Goal: Answer question/provide support: Share knowledge or assist other users

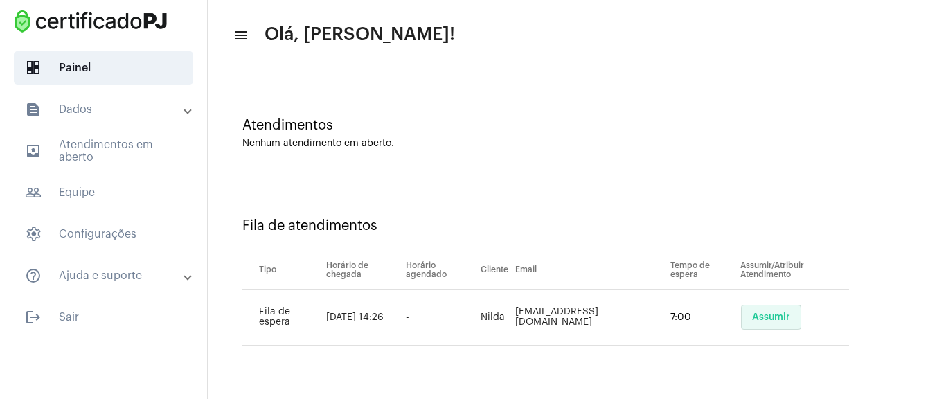
click at [780, 310] on button "Assumir" at bounding box center [771, 317] width 60 height 25
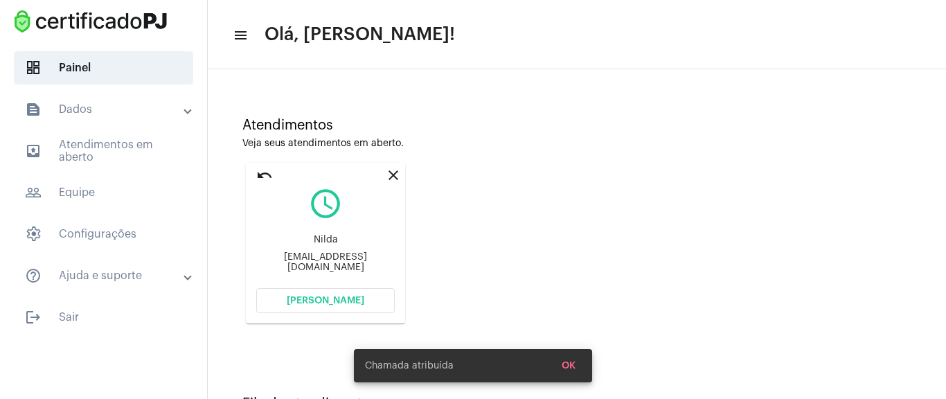
click at [359, 305] on span "[PERSON_NAME]" at bounding box center [326, 301] width 78 height 10
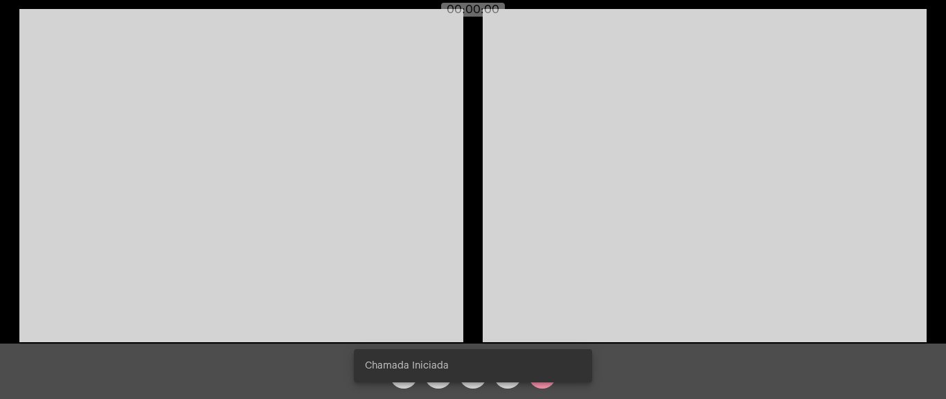
click at [301, 102] on video at bounding box center [241, 175] width 444 height 333
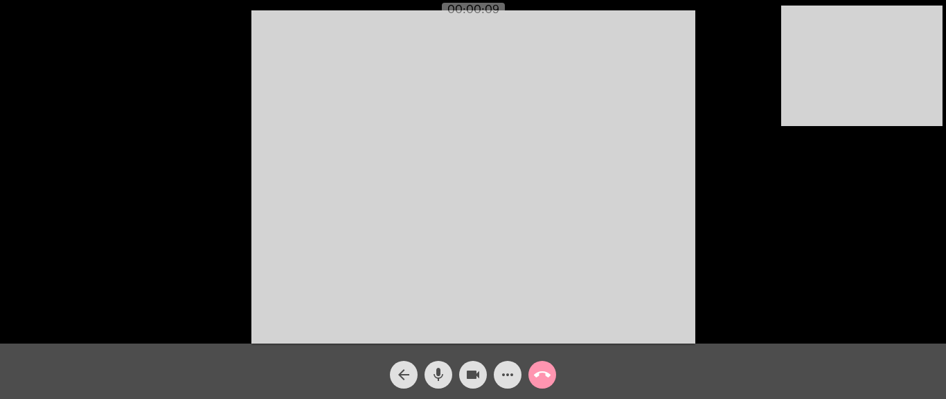
click at [506, 382] on mat-icon "more_horiz" at bounding box center [507, 374] width 17 height 17
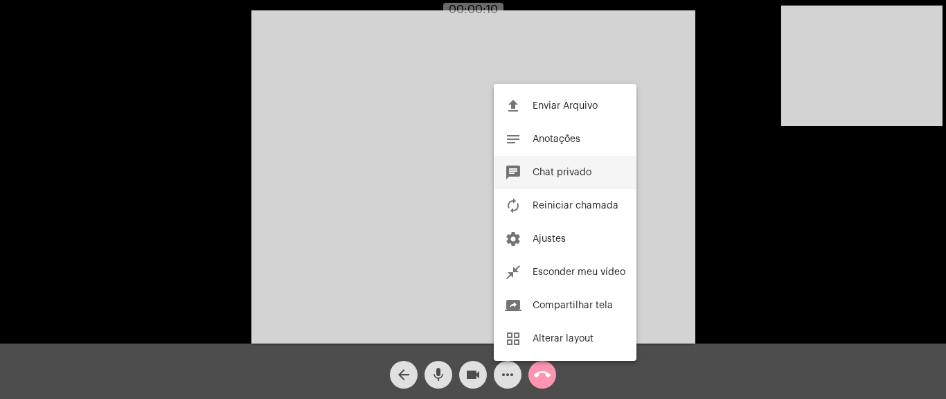
click at [578, 162] on button "chat Chat privado" at bounding box center [565, 172] width 143 height 33
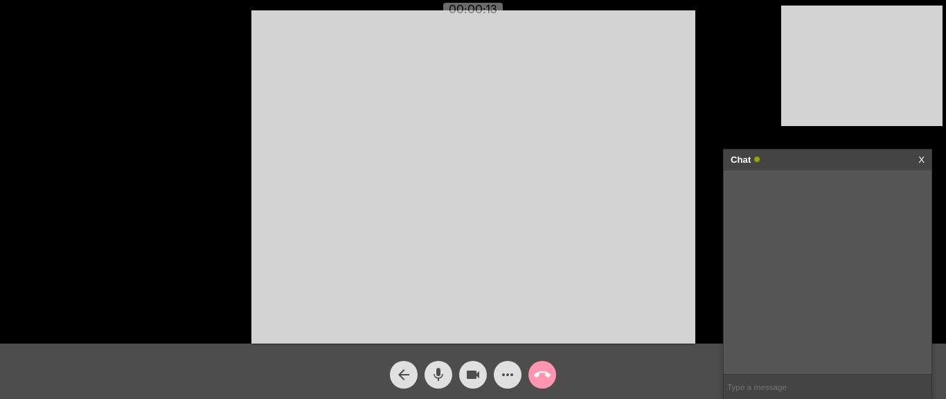
click at [751, 376] on input "text" at bounding box center [828, 387] width 208 height 24
click at [517, 377] on button "more_horiz" at bounding box center [508, 375] width 28 height 28
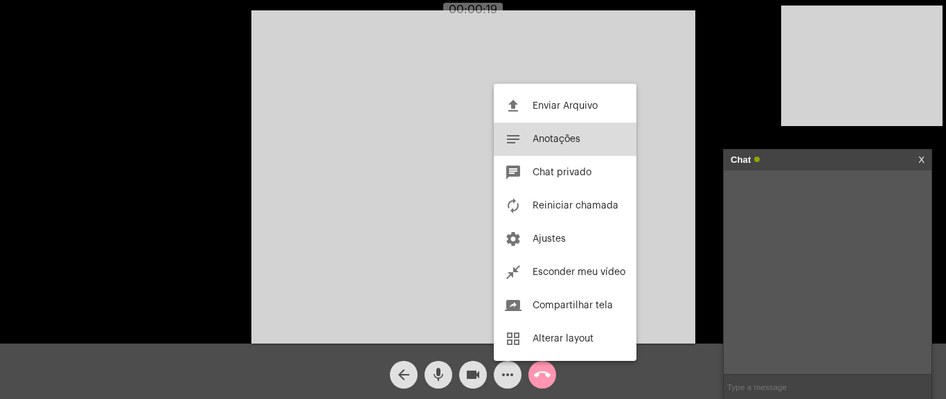
click at [574, 132] on button "notes Anotações" at bounding box center [565, 139] width 143 height 33
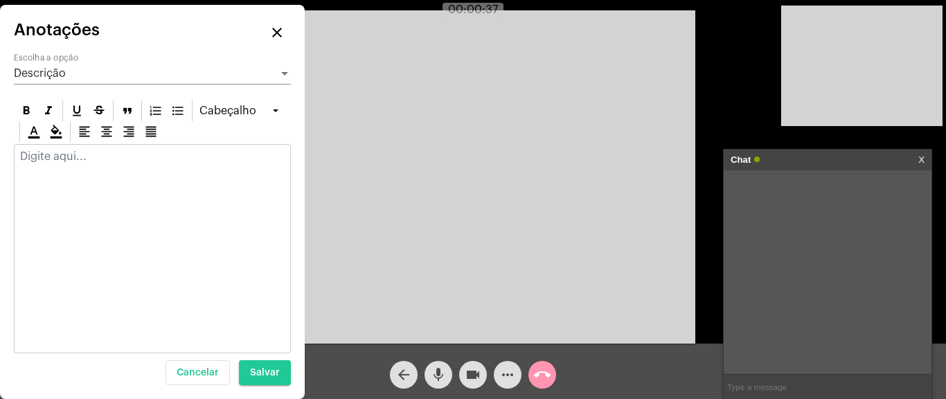
click at [279, 32] on mat-icon "close" at bounding box center [277, 32] width 17 height 17
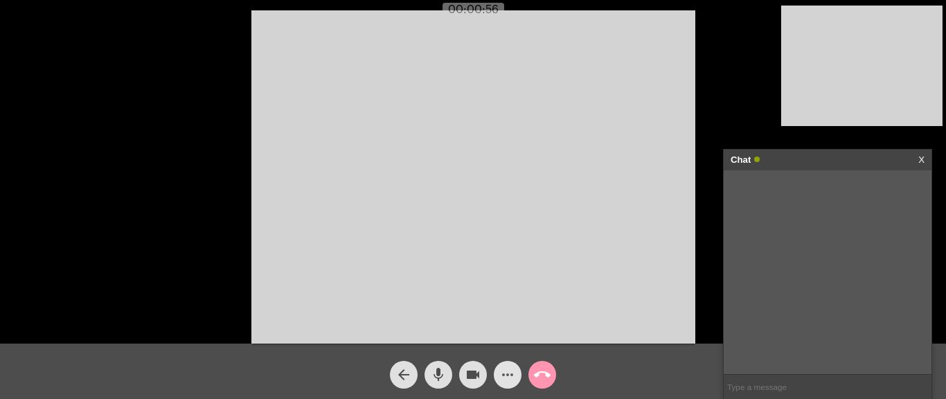
click at [500, 368] on mat-icon "more_horiz" at bounding box center [507, 374] width 17 height 17
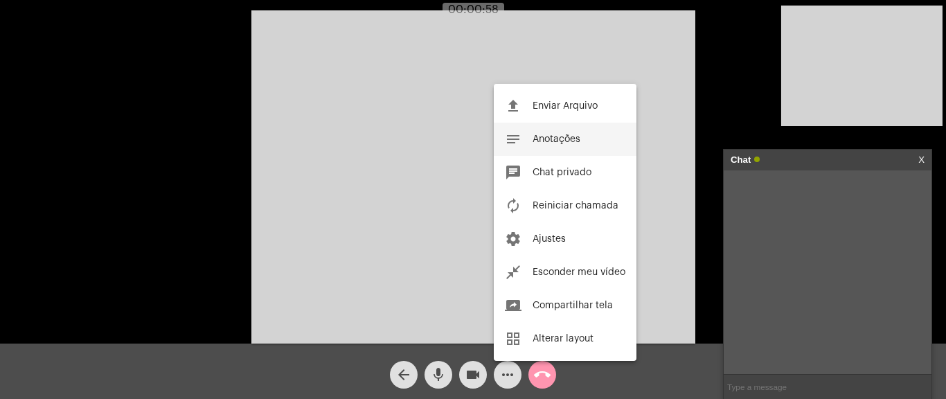
click at [558, 136] on span "Anotações" at bounding box center [557, 139] width 48 height 10
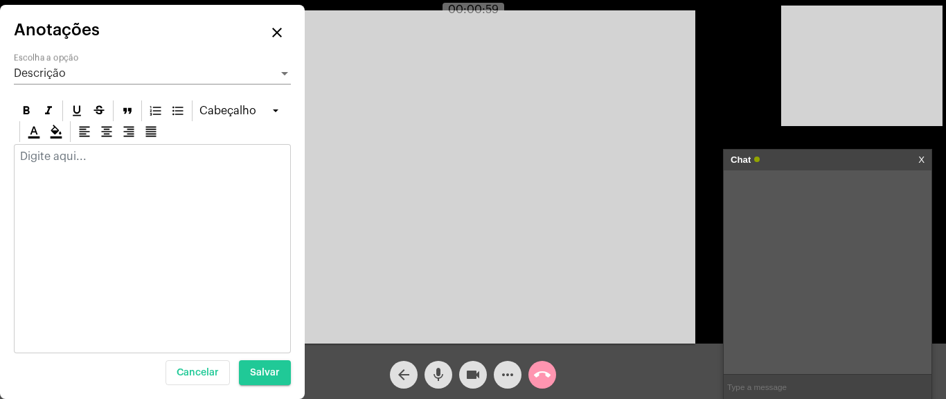
click at [147, 173] on div at bounding box center [153, 160] width 276 height 30
click at [175, 188] on div at bounding box center [152, 248] width 277 height 209
drag, startPoint x: 129, startPoint y: 172, endPoint x: 90, endPoint y: 168, distance: 38.9
click at [127, 172] on div at bounding box center [153, 160] width 276 height 30
click at [100, 192] on p "funcionário indicou Marmoraria NFe+ 10.717.806/0001-59" at bounding box center [152, 175] width 265 height 50
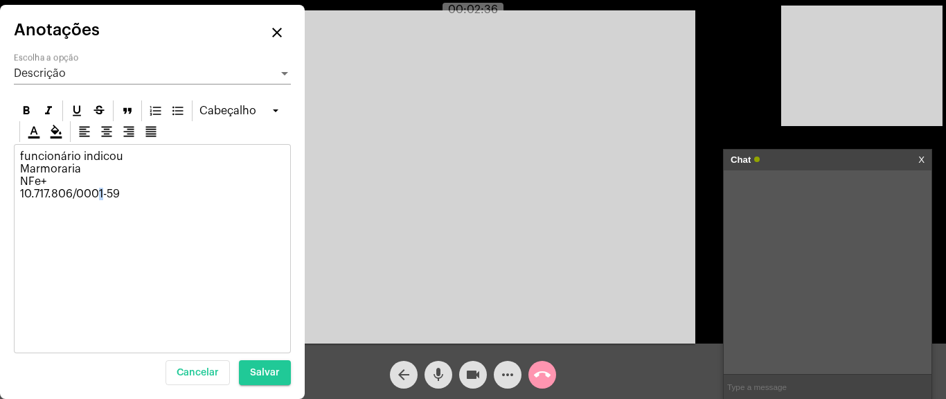
click at [101, 193] on p "funcionário indicou Marmoraria NFe+ 10.717.806/0001-59" at bounding box center [152, 175] width 265 height 50
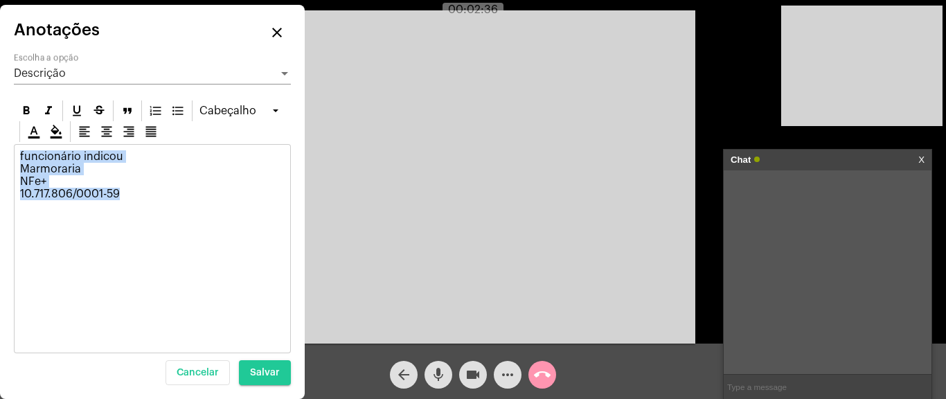
click at [101, 193] on p "funcionário indicou Marmoraria NFe+ 10.717.806/0001-59" at bounding box center [152, 175] width 265 height 50
click at [122, 186] on p "funcionário indicou Marmoraria NFe+ 10.717.806/0001-59" at bounding box center [152, 175] width 265 height 50
drag, startPoint x: 123, startPoint y: 194, endPoint x: 15, endPoint y: 193, distance: 108.0
click at [15, 193] on div "funcionário indicou Marmoraria NFe+ 10.717.806/0001-59" at bounding box center [153, 179] width 276 height 68
copy p "10.717.806/0001-59"
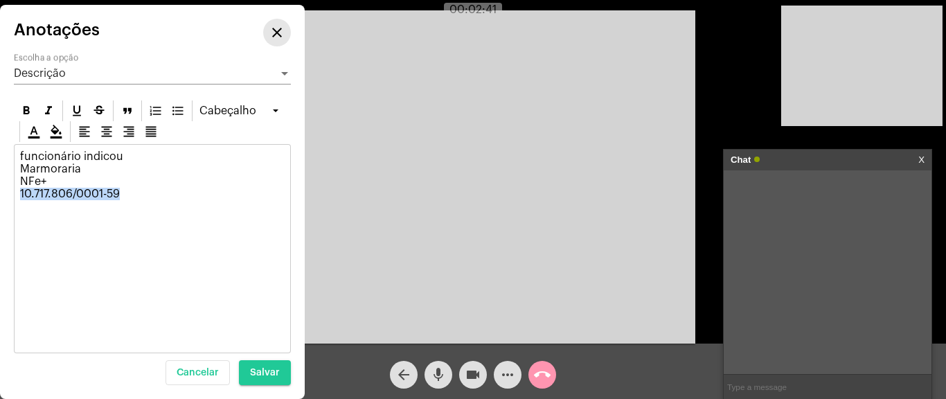
click at [276, 28] on mat-icon "close" at bounding box center [277, 32] width 17 height 17
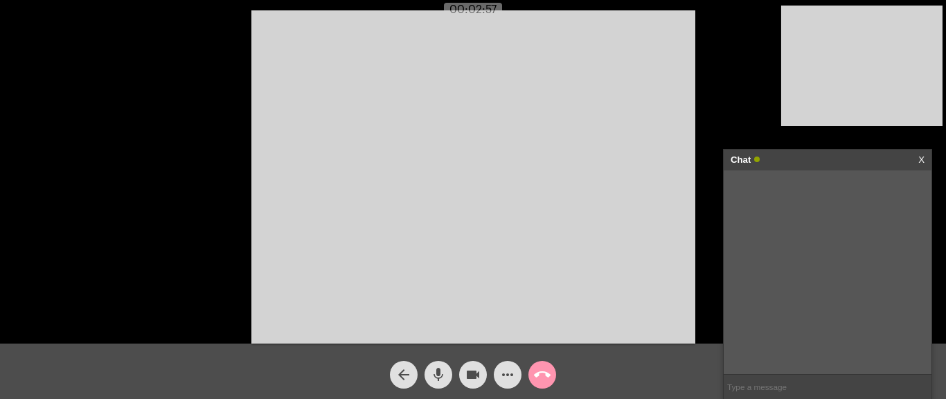
click at [771, 384] on input "text" at bounding box center [828, 387] width 208 height 24
paste input "[URL][DOMAIN_NAME]"
type input "[URL][DOMAIN_NAME]"
click at [775, 384] on input "text" at bounding box center [828, 387] width 208 height 24
click at [764, 299] on div "[URL][DOMAIN_NAME] [DATE] 14:36" at bounding box center [828, 272] width 208 height 204
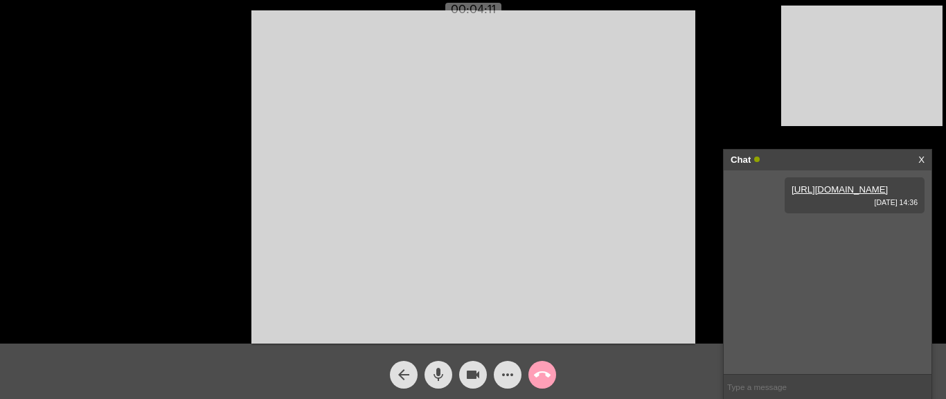
click at [542, 380] on mat-icon "call_end" at bounding box center [542, 374] width 17 height 17
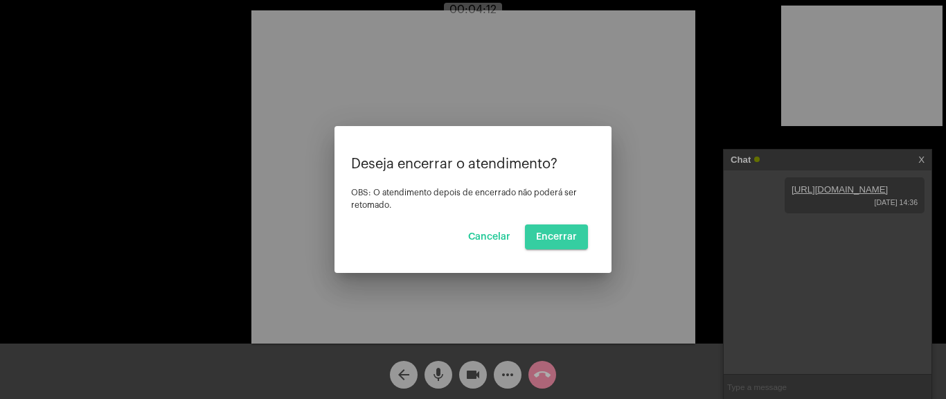
click at [579, 238] on button "Encerrar" at bounding box center [556, 236] width 63 height 25
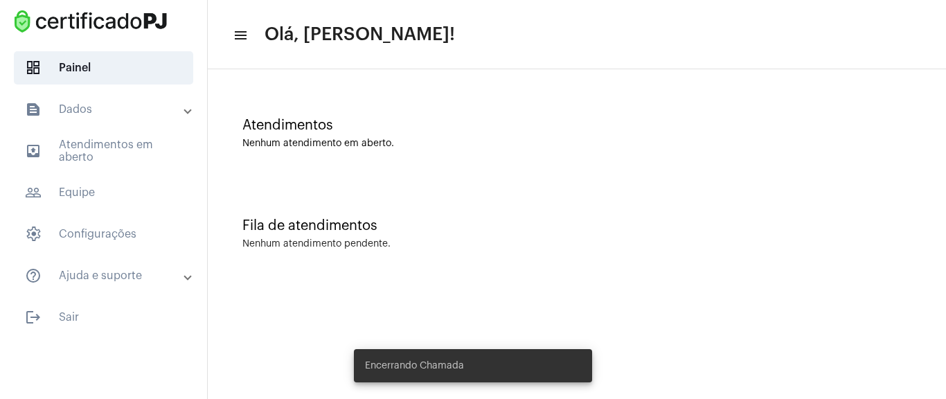
click at [653, 161] on div "Atendimentos Nenhum atendimento em aberto." at bounding box center [577, 126] width 724 height 100
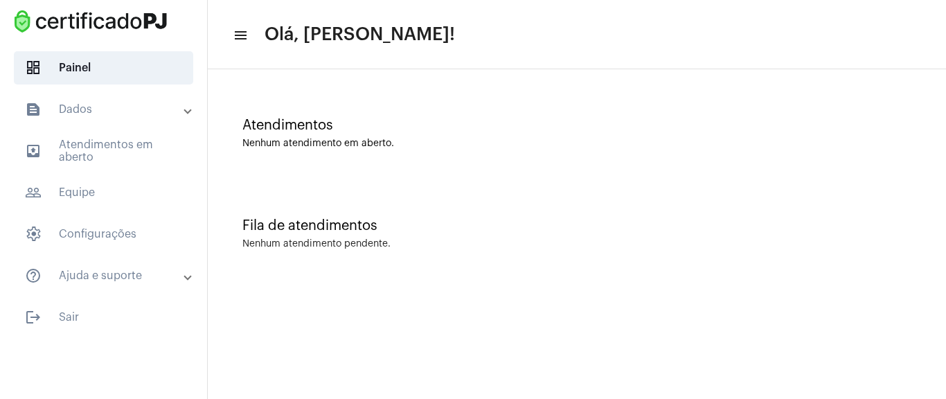
click at [127, 121] on mat-expansion-panel-header "text_snippet_outlined Dados" at bounding box center [107, 109] width 199 height 33
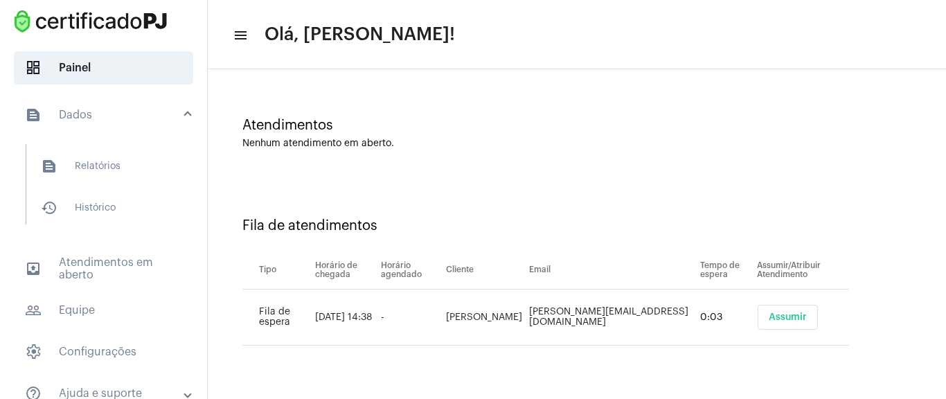
click at [758, 325] on button "Assumir" at bounding box center [788, 317] width 60 height 25
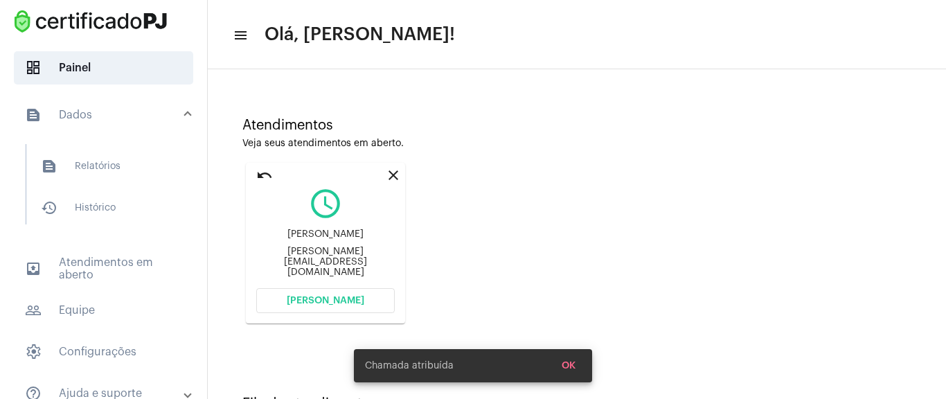
click at [335, 296] on span "[PERSON_NAME]" at bounding box center [326, 301] width 78 height 10
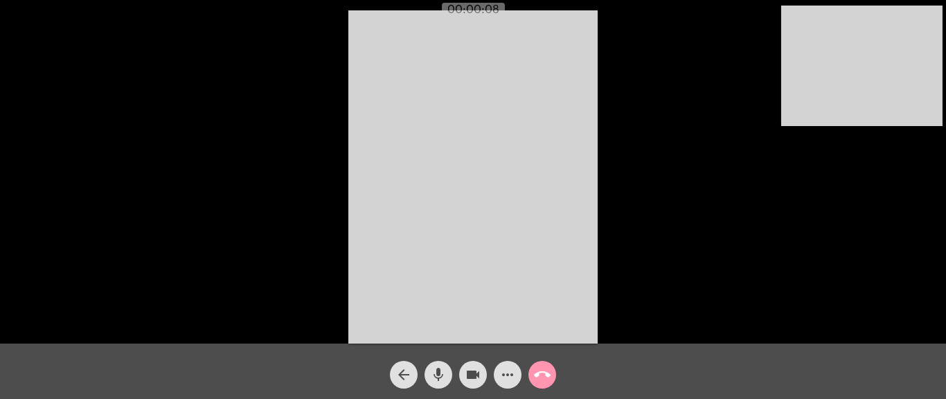
click at [512, 382] on mat-icon "more_horiz" at bounding box center [507, 374] width 17 height 17
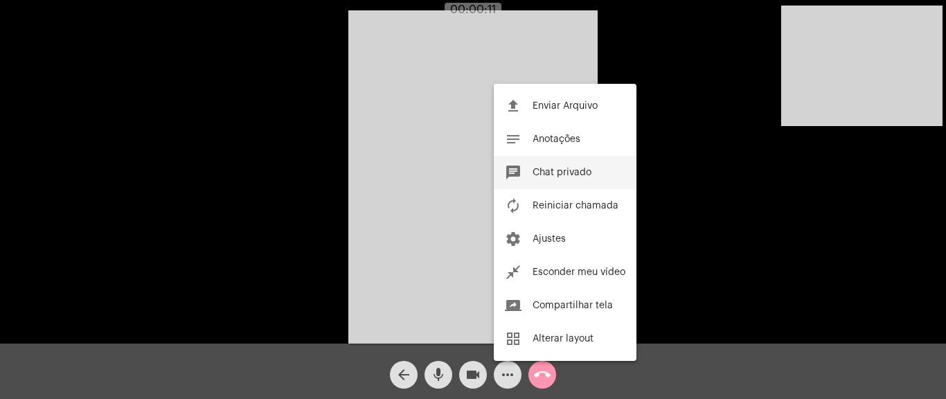
click at [571, 175] on span "Chat privado" at bounding box center [562, 173] width 59 height 10
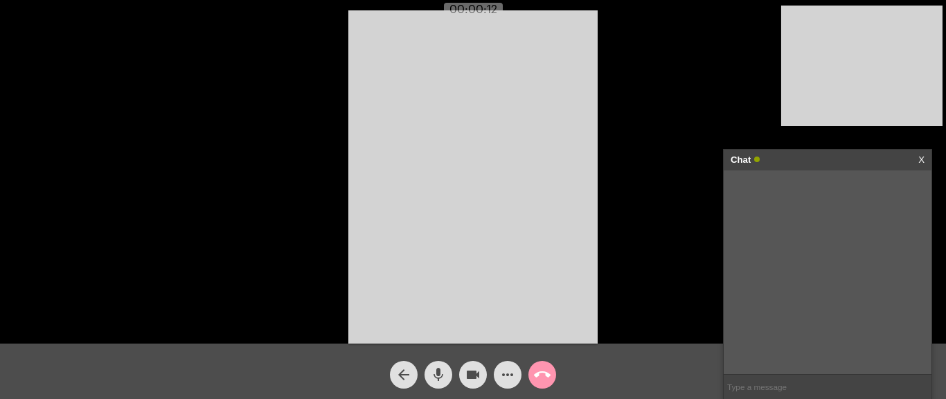
click at [751, 385] on input "text" at bounding box center [828, 387] width 208 height 24
click at [510, 374] on mat-icon "more_horiz" at bounding box center [507, 374] width 17 height 17
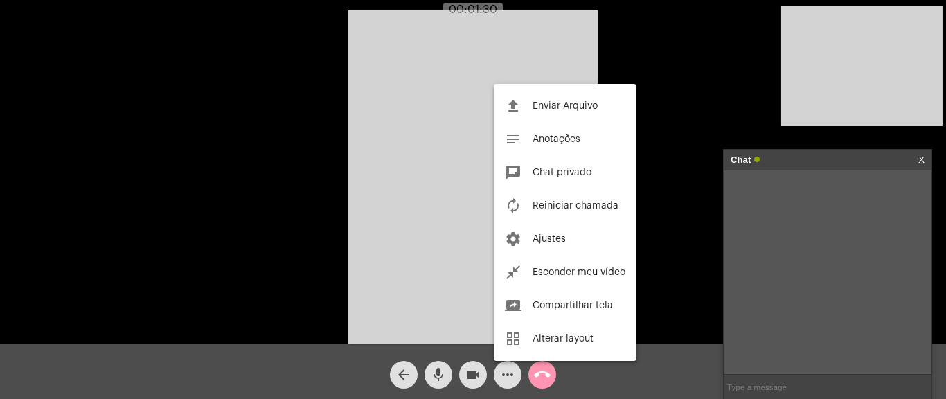
click at [510, 374] on div at bounding box center [473, 199] width 946 height 399
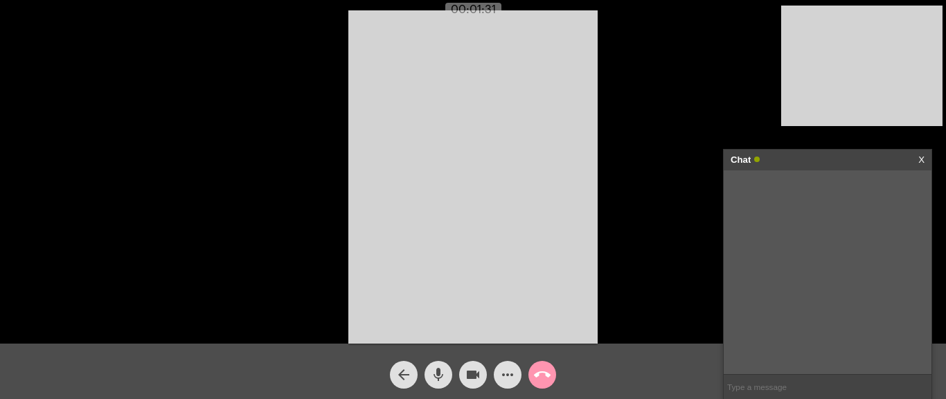
click at [510, 375] on mat-icon "more_horiz" at bounding box center [507, 374] width 17 height 17
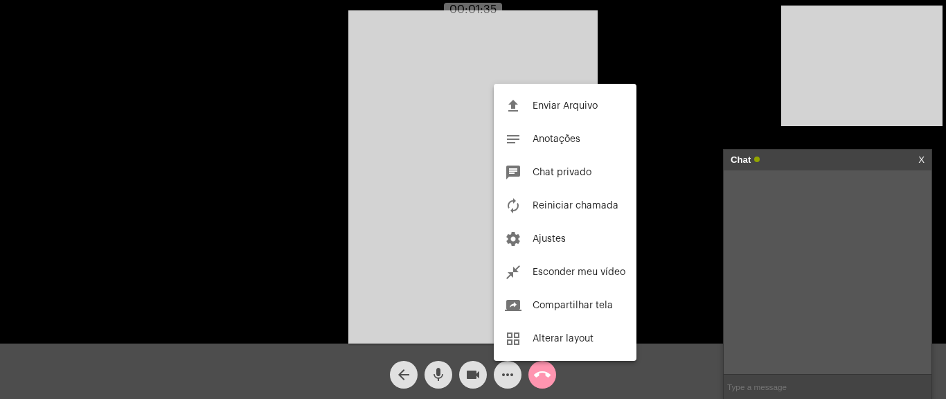
click at [515, 375] on div at bounding box center [473, 199] width 946 height 399
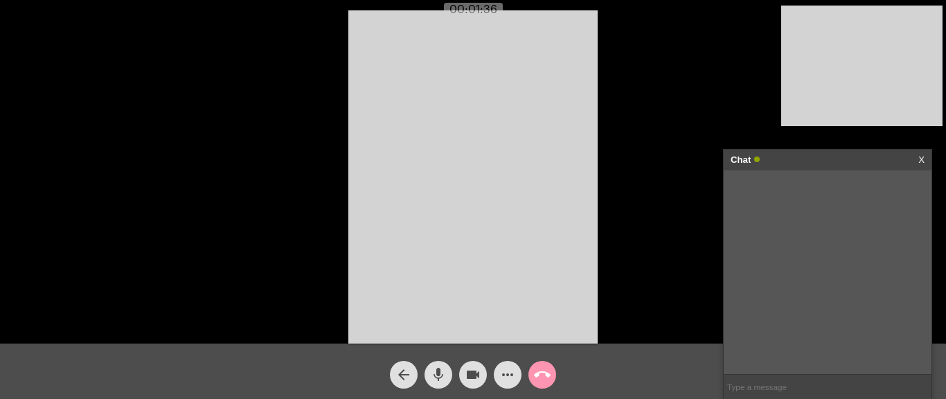
click at [515, 375] on mat-icon "more_horiz" at bounding box center [507, 374] width 17 height 17
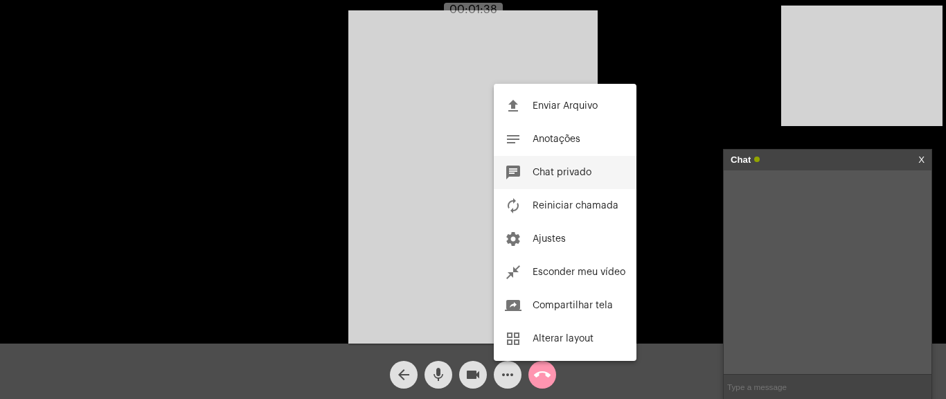
click at [557, 168] on span "Chat privado" at bounding box center [562, 173] width 59 height 10
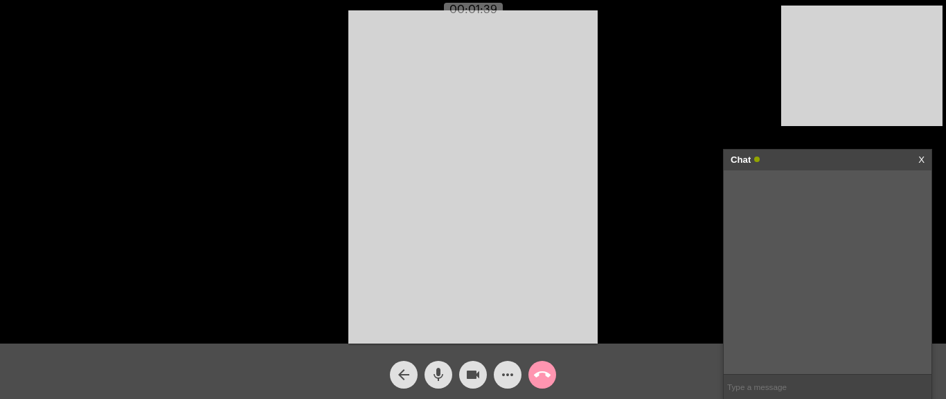
click at [501, 371] on mat-icon "more_horiz" at bounding box center [507, 374] width 17 height 17
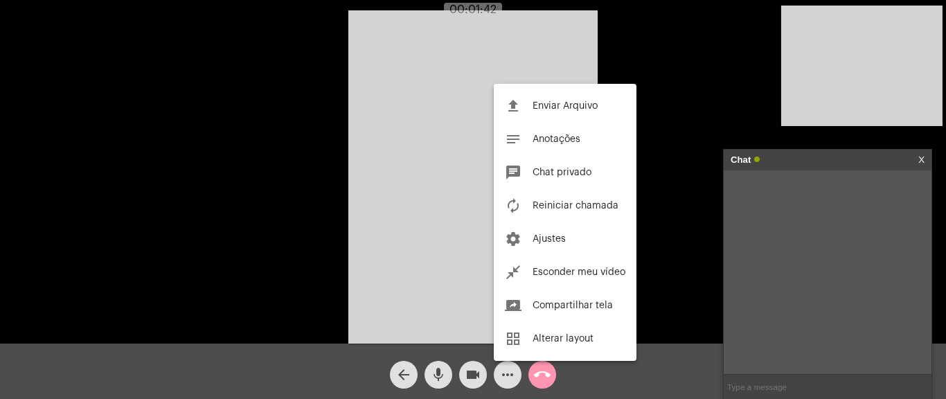
click at [506, 368] on div at bounding box center [473, 199] width 946 height 399
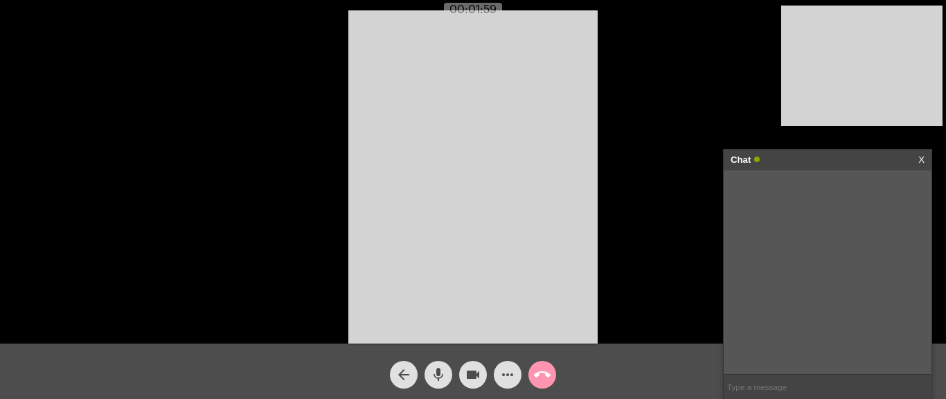
click at [503, 374] on mat-icon "more_horiz" at bounding box center [507, 374] width 17 height 17
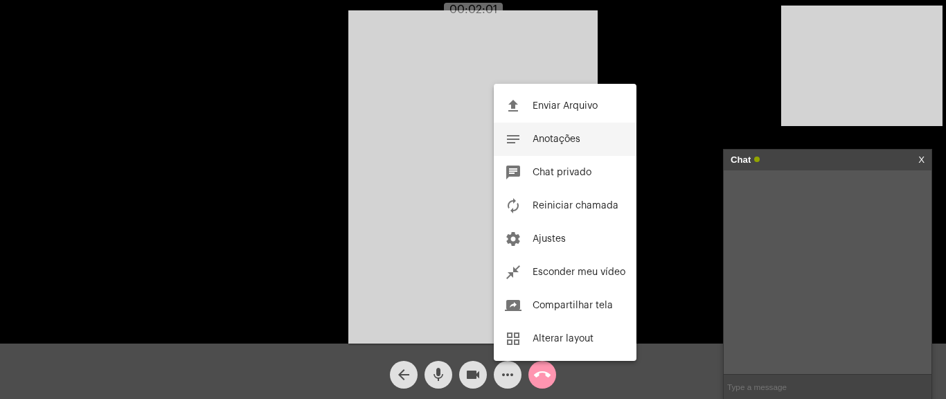
click at [548, 145] on button "notes Anotações" at bounding box center [565, 139] width 143 height 33
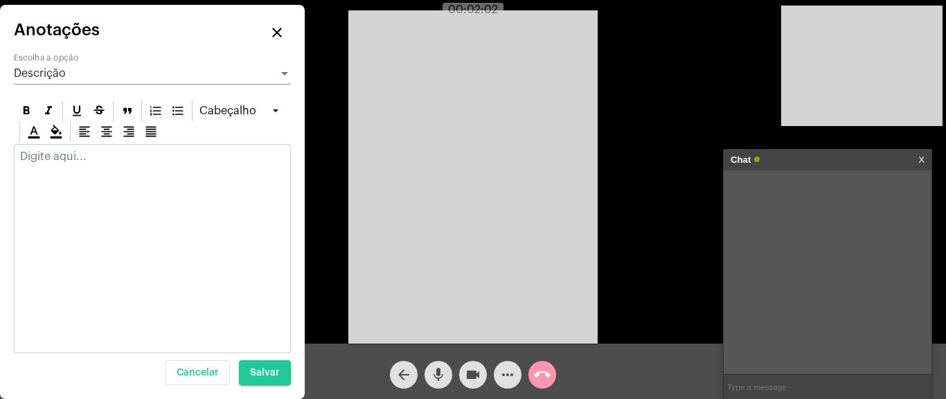
click at [84, 168] on div at bounding box center [153, 160] width 276 height 30
click at [172, 175] on div "[URL][DOMAIN_NAME]" at bounding box center [153, 160] width 276 height 30
click at [272, 39] on mat-icon "close" at bounding box center [277, 32] width 17 height 17
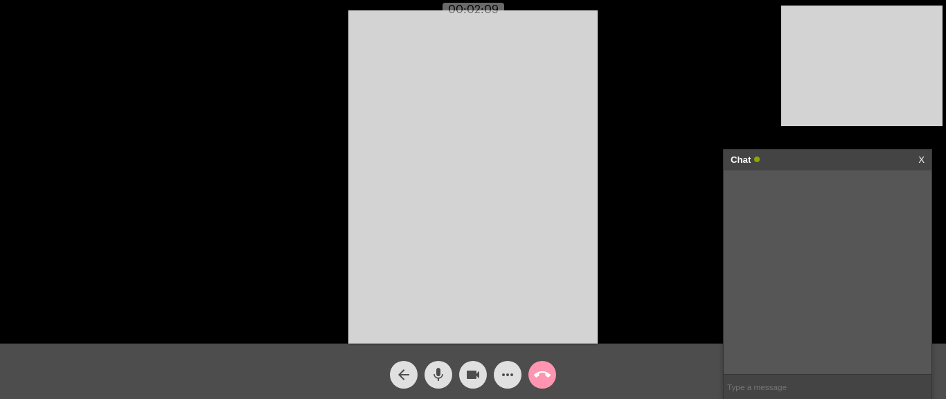
click at [770, 377] on input "text" at bounding box center [828, 387] width 208 height 24
paste input "[URL][DOMAIN_NAME]"
type input "[URL][DOMAIN_NAME]"
click at [536, 370] on mat-icon "call_end" at bounding box center [542, 374] width 17 height 17
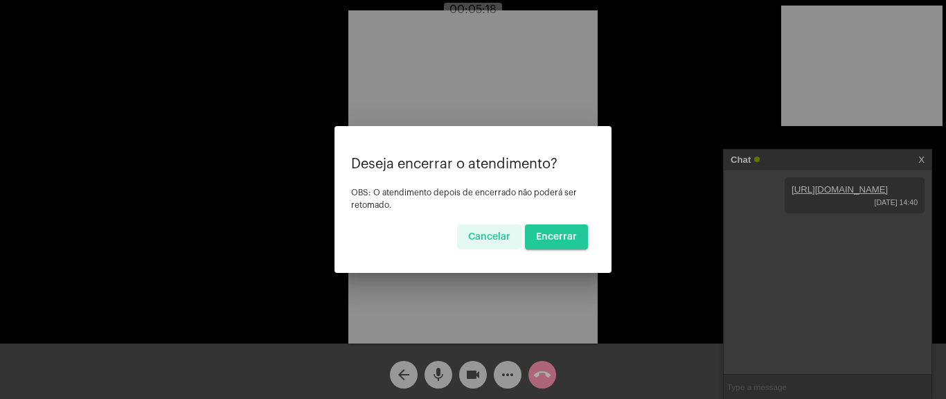
click at [556, 240] on span "Encerrar" at bounding box center [556, 237] width 41 height 10
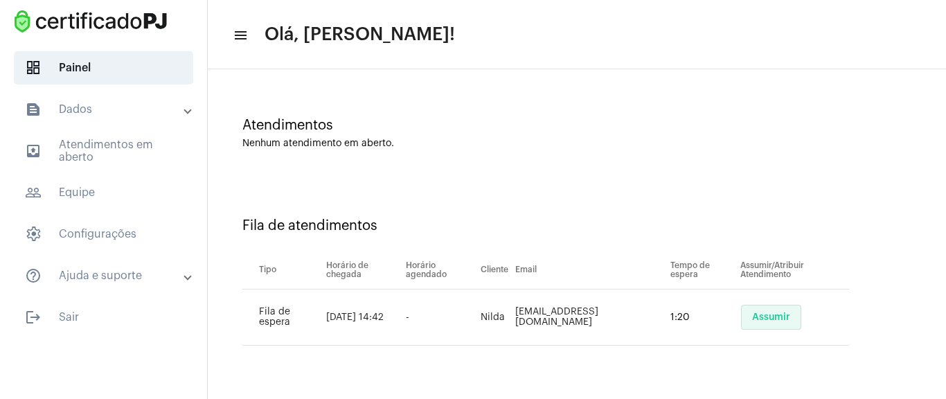
click at [794, 320] on button "Assumir" at bounding box center [771, 317] width 60 height 25
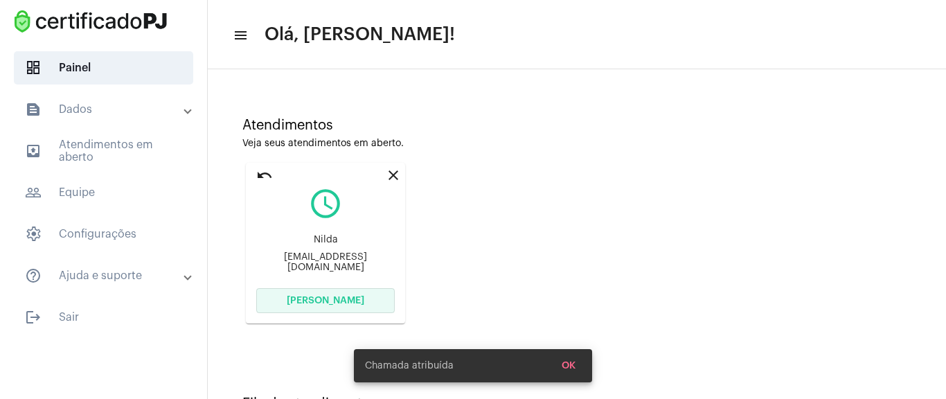
click at [350, 299] on span "[PERSON_NAME]" at bounding box center [326, 301] width 78 height 10
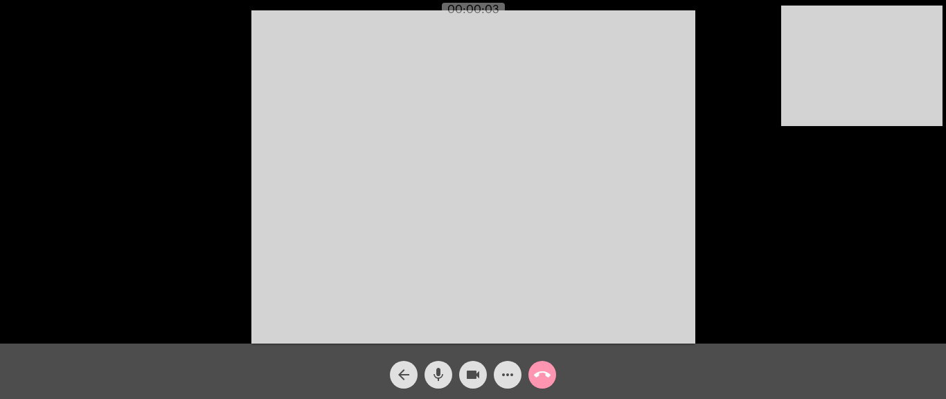
click at [648, 199] on video at bounding box center [473, 176] width 444 height 333
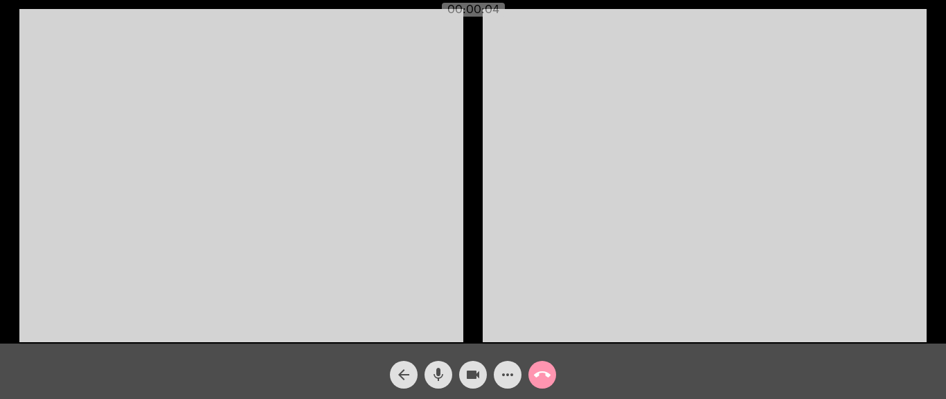
click at [388, 242] on video at bounding box center [241, 175] width 444 height 333
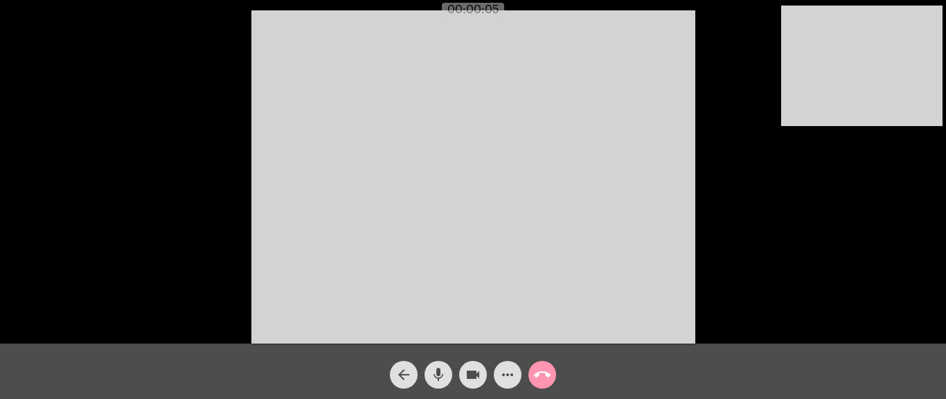
click at [747, 231] on div "Acessando Câmera e Microfone..." at bounding box center [472, 174] width 943 height 343
click at [510, 375] on mat-icon "more_horiz" at bounding box center [507, 374] width 17 height 17
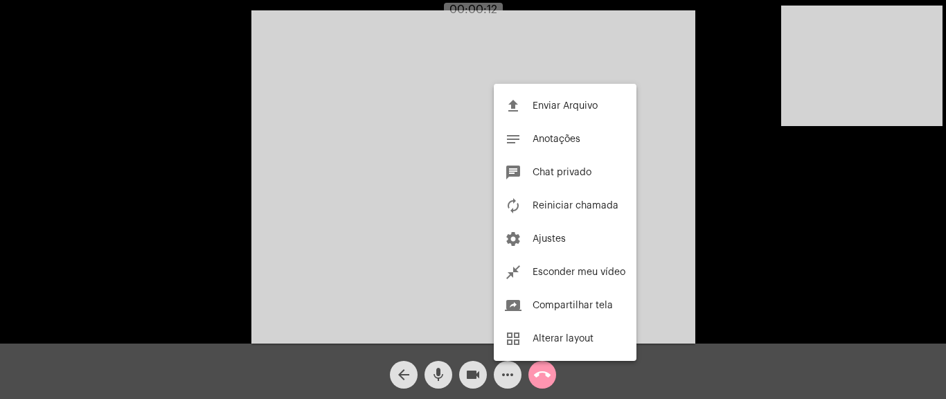
click at [508, 371] on div at bounding box center [473, 199] width 946 height 399
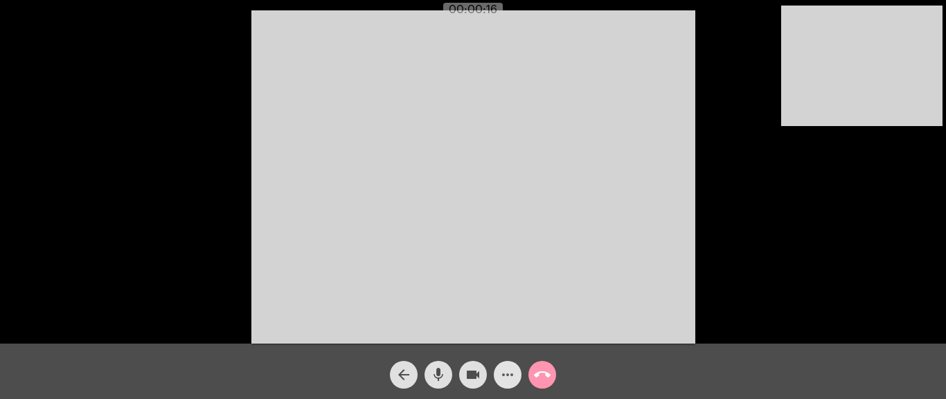
click at [508, 371] on mat-icon "more_horiz" at bounding box center [507, 374] width 17 height 17
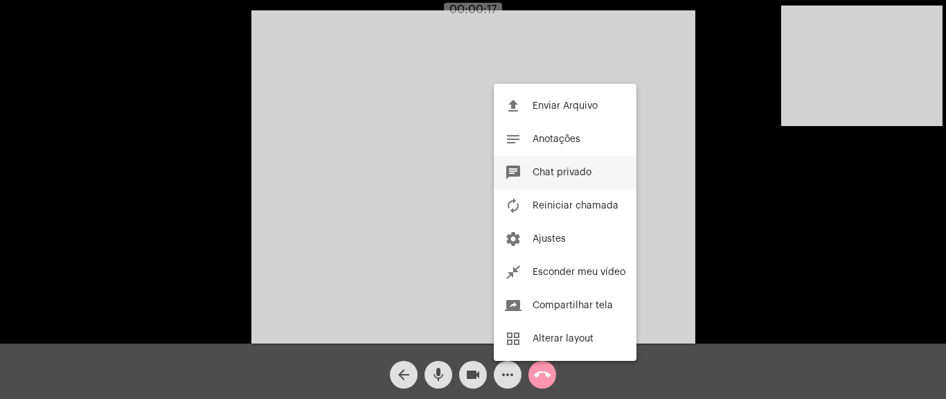
click at [596, 172] on button "chat Chat privado" at bounding box center [565, 172] width 143 height 33
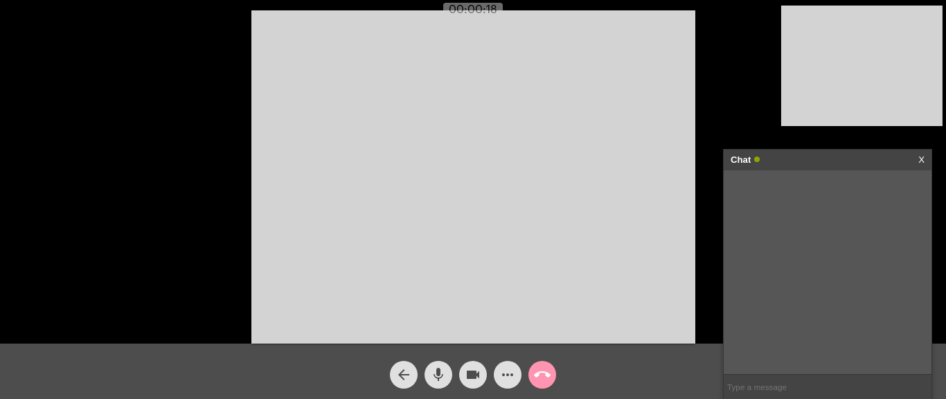
click at [764, 373] on div at bounding box center [828, 272] width 208 height 204
click at [764, 378] on input "text" at bounding box center [828, 387] width 208 height 24
click at [755, 389] on input "text" at bounding box center [828, 387] width 208 height 24
paste input "[URL][DOMAIN_NAME]"
type input "[URL][DOMAIN_NAME]"
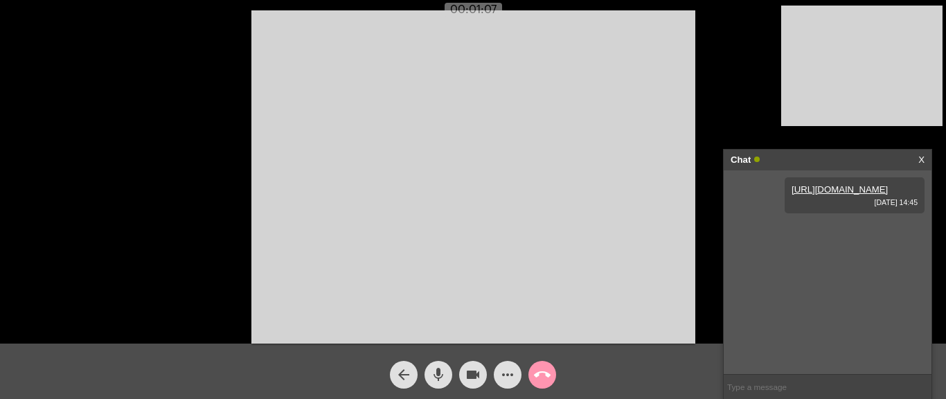
click at [843, 213] on div "[URL][DOMAIN_NAME] [DATE] 14:45" at bounding box center [855, 195] width 140 height 36
click at [540, 368] on mat-icon "call_end" at bounding box center [542, 374] width 17 height 17
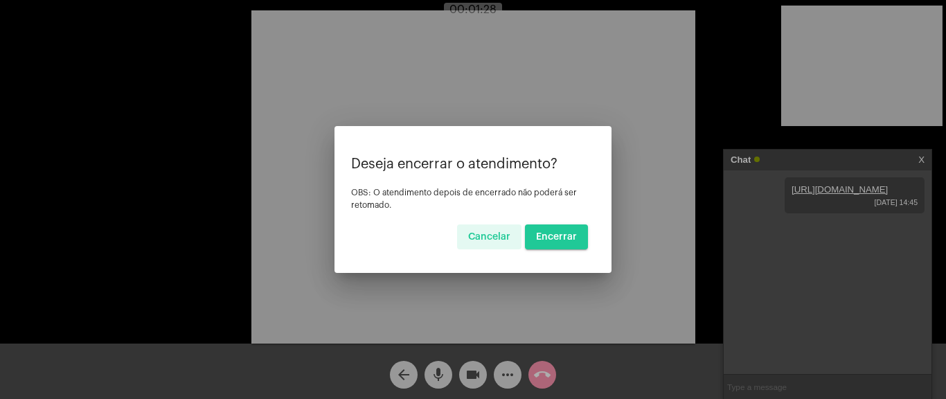
click at [572, 238] on span "Encerrar" at bounding box center [556, 237] width 41 height 10
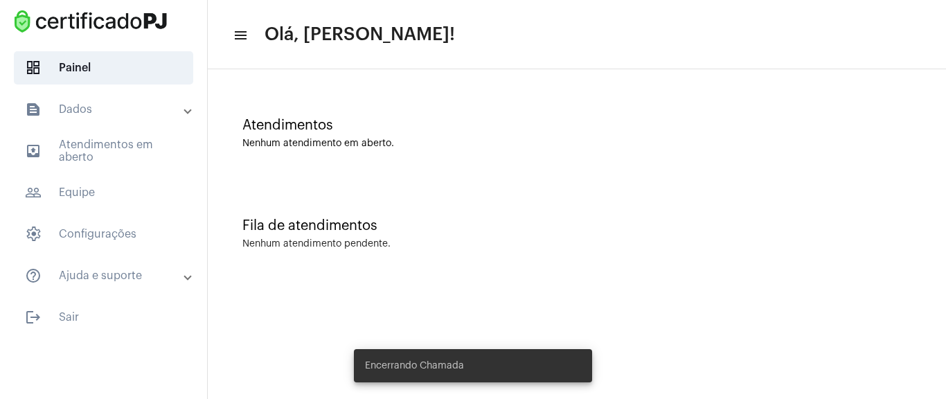
click at [522, 107] on div "Atendimentos Nenhum atendimento em aberto." at bounding box center [577, 126] width 724 height 100
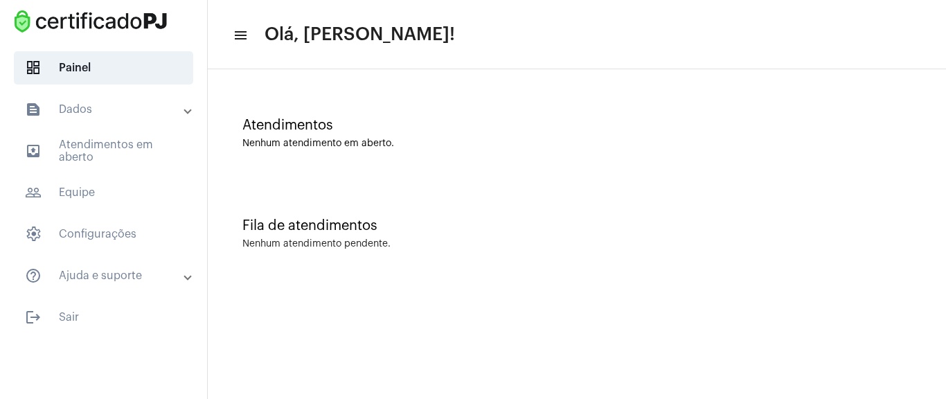
click at [572, 86] on div "Atendimentos Nenhum atendimento em aberto." at bounding box center [577, 126] width 724 height 100
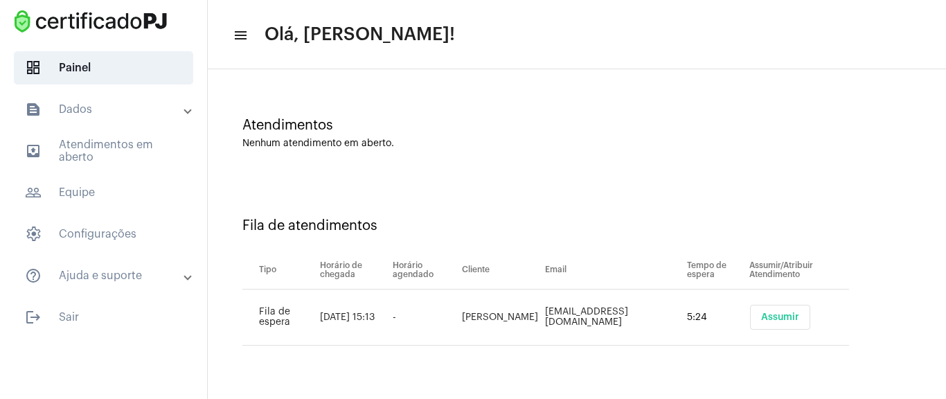
click at [776, 310] on button "Assumir" at bounding box center [780, 317] width 60 height 25
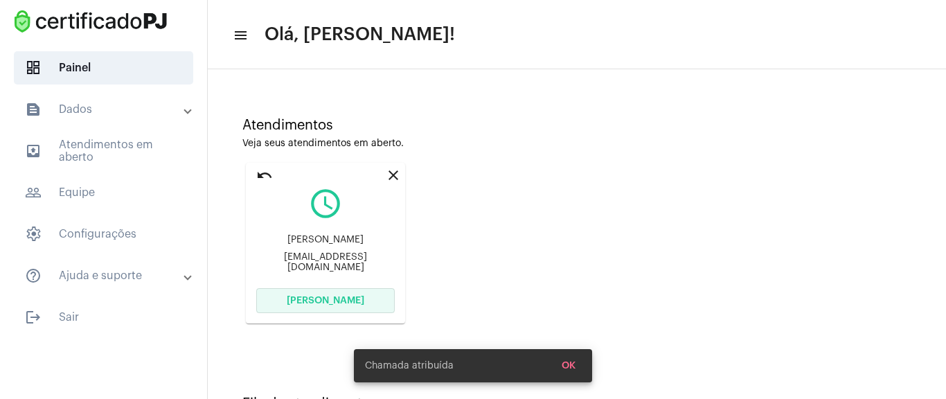
click at [384, 298] on button "[PERSON_NAME]" at bounding box center [325, 300] width 139 height 25
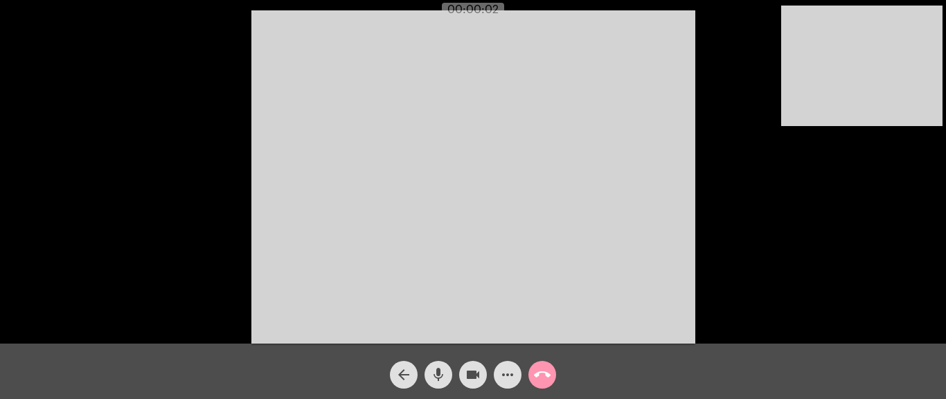
click at [731, 269] on div "Acessando Câmera e Microfone..." at bounding box center [472, 174] width 943 height 343
click at [553, 377] on button "call_end" at bounding box center [542, 375] width 28 height 28
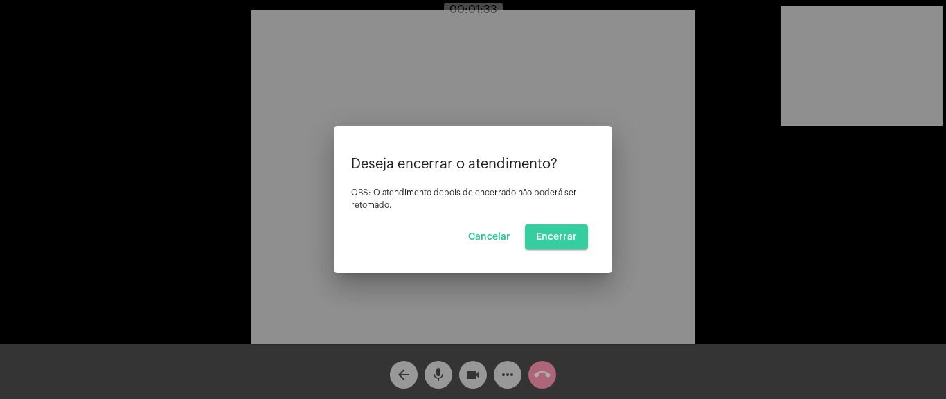
click at [569, 239] on span "Encerrar" at bounding box center [556, 237] width 41 height 10
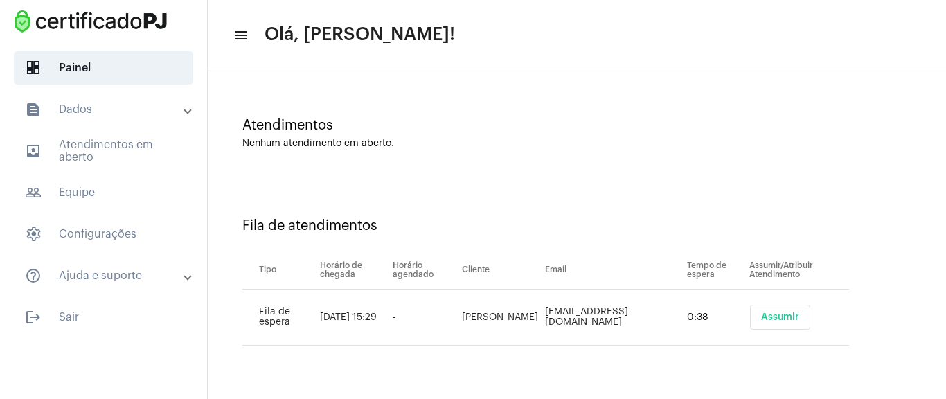
click at [778, 322] on button "Assumir" at bounding box center [780, 317] width 60 height 25
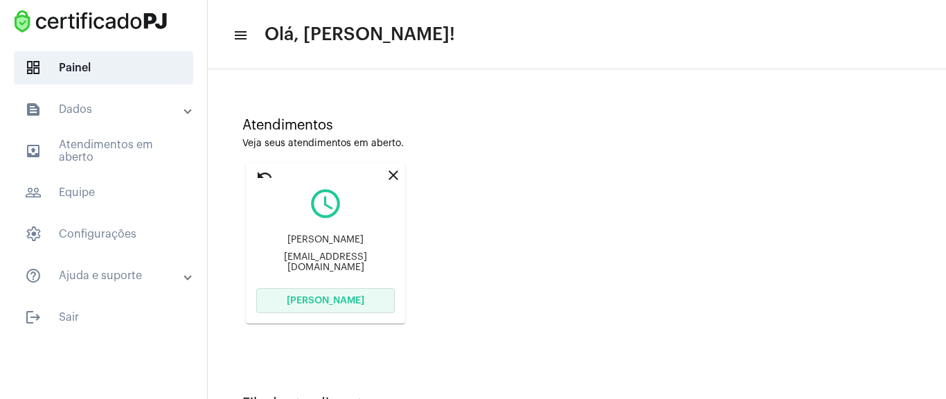
click at [341, 294] on button "[PERSON_NAME]" at bounding box center [325, 300] width 139 height 25
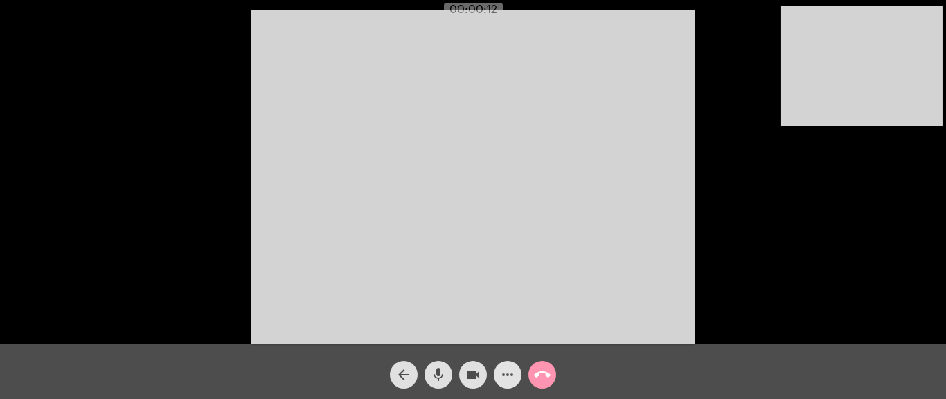
click at [513, 366] on mat-icon "more_horiz" at bounding box center [507, 374] width 17 height 17
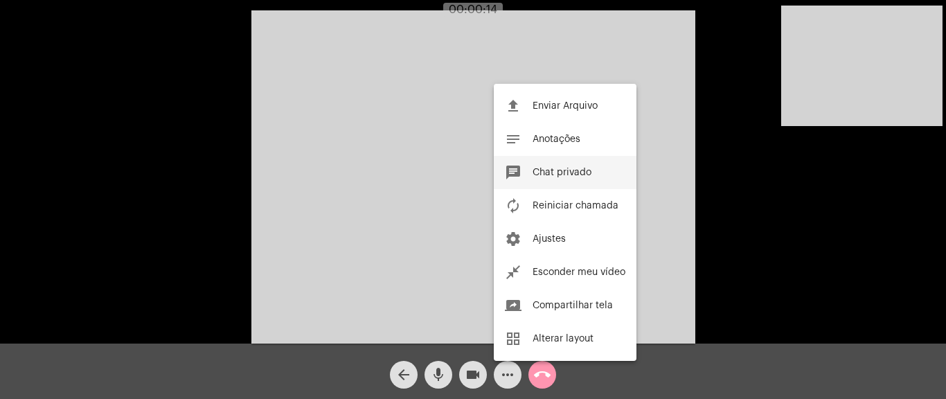
click at [578, 174] on span "Chat privado" at bounding box center [562, 173] width 59 height 10
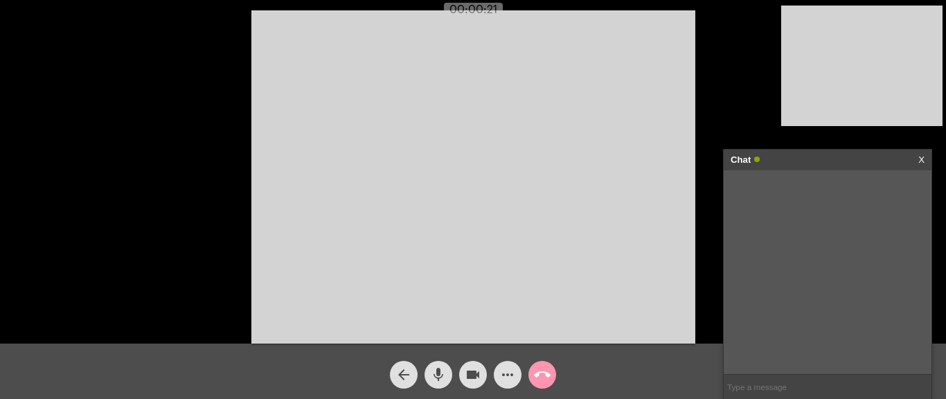
click at [505, 375] on mat-icon "more_horiz" at bounding box center [507, 374] width 17 height 17
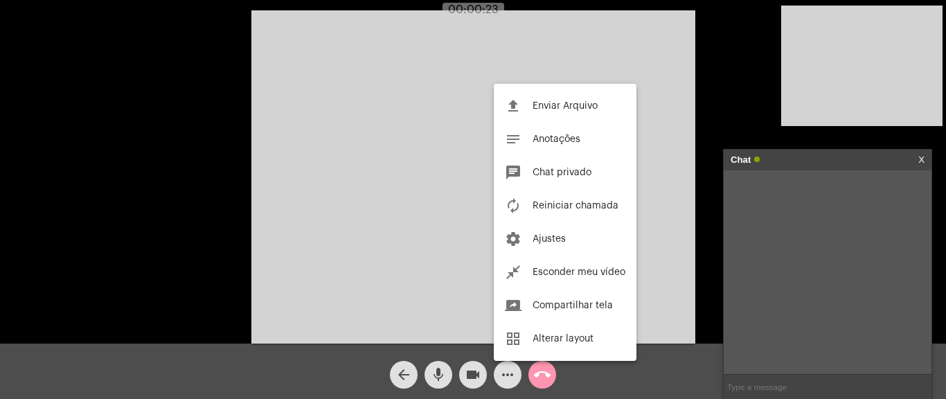
click at [391, 115] on div at bounding box center [473, 199] width 946 height 399
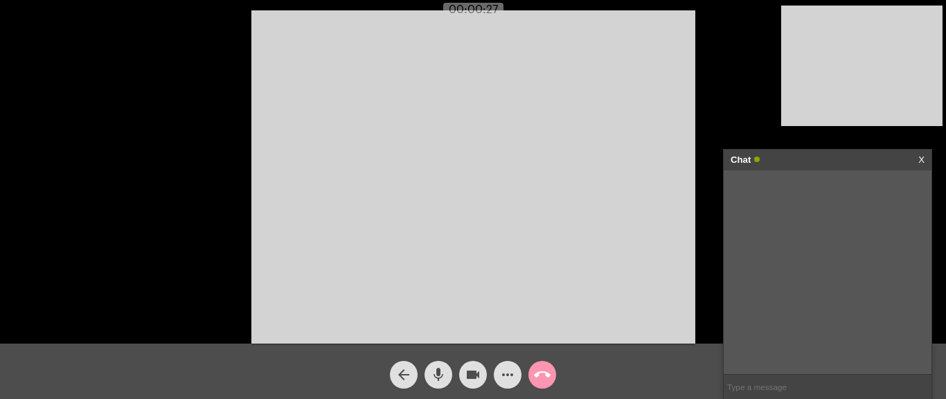
click at [503, 370] on mat-icon "more_horiz" at bounding box center [507, 374] width 17 height 17
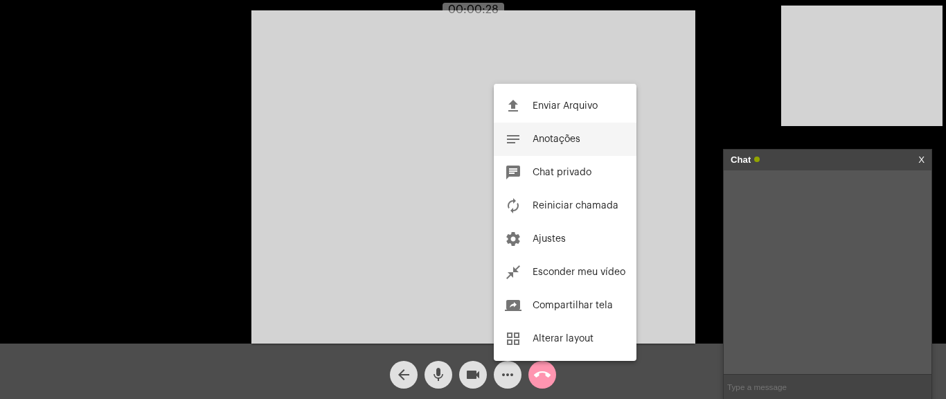
click at [581, 143] on button "notes Anotações" at bounding box center [565, 139] width 143 height 33
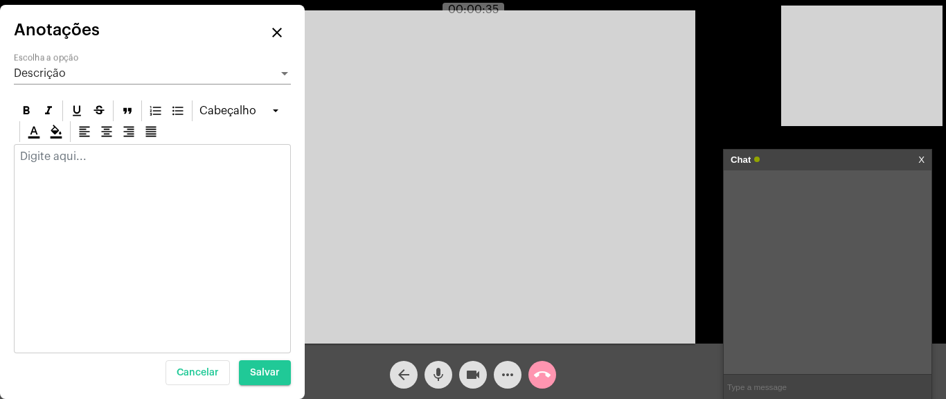
click at [62, 176] on div at bounding box center [152, 248] width 277 height 209
click at [55, 167] on div at bounding box center [153, 160] width 276 height 30
click at [50, 159] on p at bounding box center [152, 156] width 265 height 12
click at [52, 157] on p at bounding box center [152, 156] width 265 height 12
click at [277, 35] on mat-icon "close" at bounding box center [277, 32] width 17 height 17
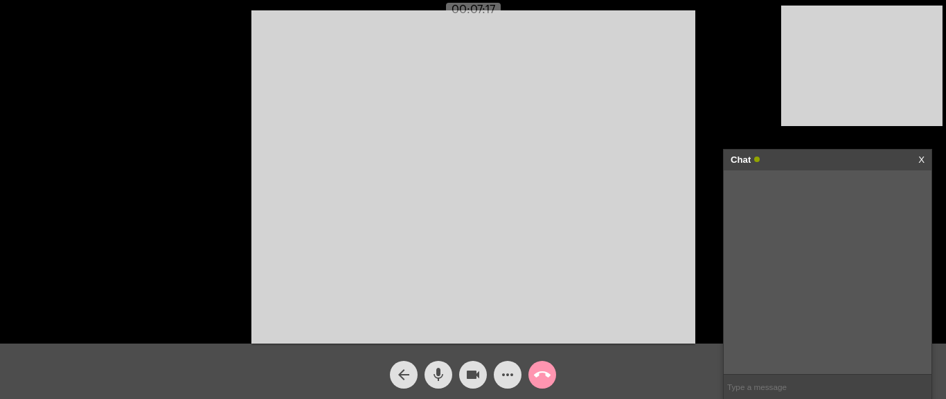
click at [754, 396] on input "text" at bounding box center [828, 387] width 208 height 24
paste input "[URL][DOMAIN_NAME]"
type input "[URL][DOMAIN_NAME]"
click at [773, 391] on input "text" at bounding box center [828, 387] width 208 height 24
click at [758, 283] on div "[URL][DOMAIN_NAME] [DATE] 15:38" at bounding box center [828, 272] width 208 height 204
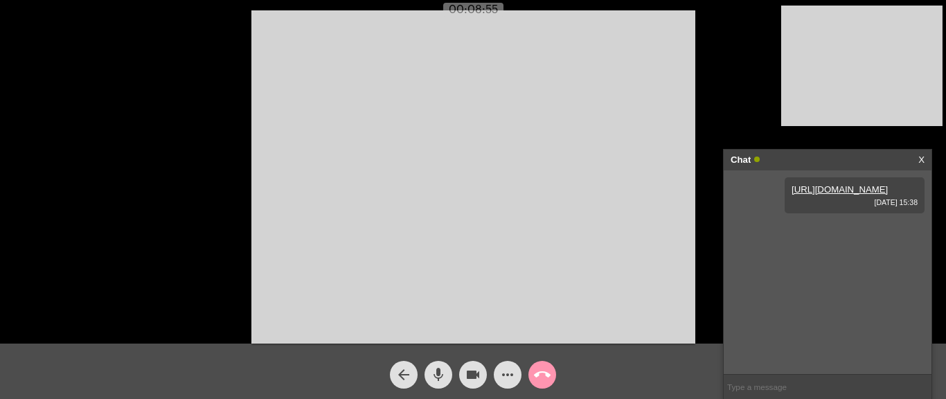
click at [750, 382] on input "text" at bounding box center [828, 387] width 208 height 24
click at [756, 384] on input "text" at bounding box center [828, 387] width 208 height 24
click at [776, 395] on input "text" at bounding box center [828, 387] width 208 height 24
click at [792, 386] on input "text" at bounding box center [828, 387] width 208 height 24
drag, startPoint x: 798, startPoint y: 252, endPoint x: 863, endPoint y: 251, distance: 65.1
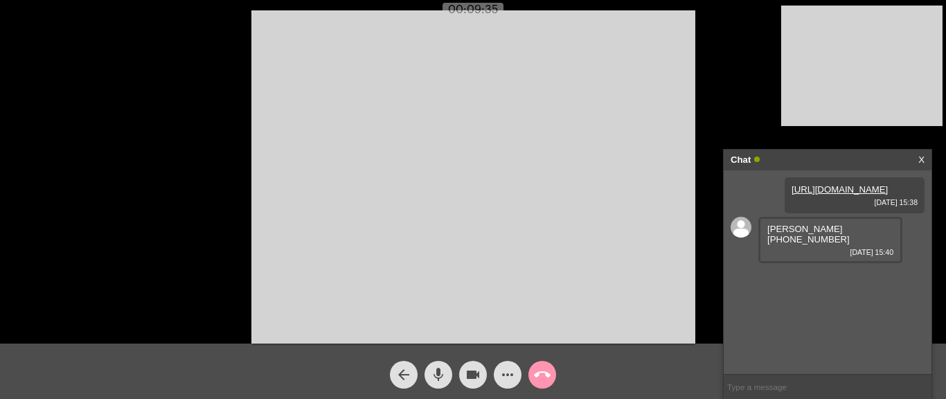
click at [863, 251] on div "[PERSON_NAME] (67)996170968 [DATE] 15:40" at bounding box center [830, 240] width 144 height 46
copy span "[PHONE_NUMBER]"
click at [762, 250] on div "[PERSON_NAME] (67)996170968 [DATE] 15:40" at bounding box center [830, 240] width 144 height 46
drag, startPoint x: 793, startPoint y: 249, endPoint x: 765, endPoint y: 248, distance: 27.7
click at [765, 248] on div "[PERSON_NAME] (67)996170968 [DATE] 15:40" at bounding box center [830, 240] width 144 height 46
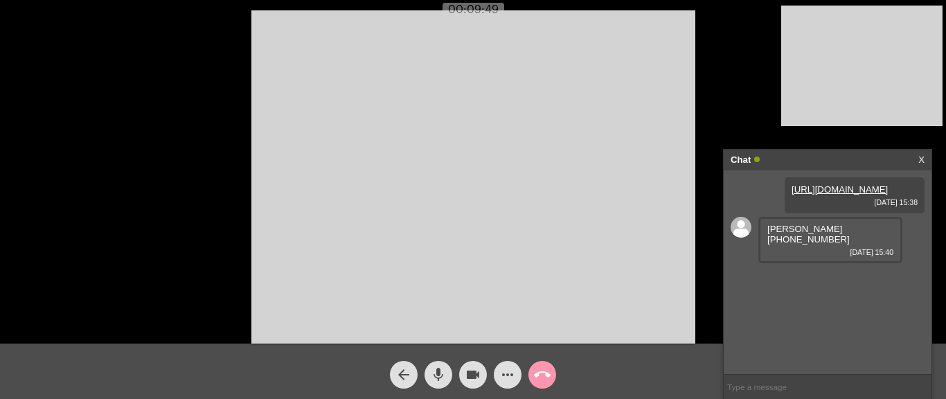
copy span "[PERSON_NAME]"
click at [826, 244] on span "[PERSON_NAME] [PHONE_NUMBER]" at bounding box center [808, 234] width 82 height 21
drag, startPoint x: 799, startPoint y: 250, endPoint x: 864, endPoint y: 244, distance: 65.4
click at [864, 244] on div "[PERSON_NAME] (67)996170968 [DATE] 15:40" at bounding box center [830, 240] width 144 height 46
click at [844, 244] on span "[PERSON_NAME] [PHONE_NUMBER]" at bounding box center [808, 234] width 82 height 21
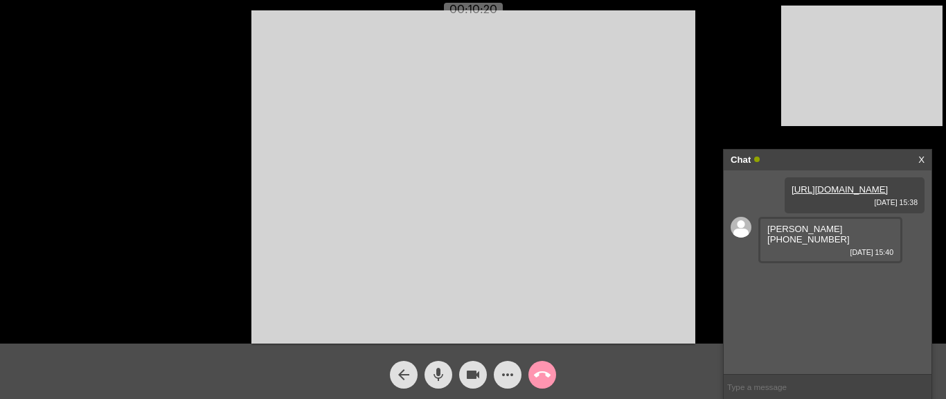
click at [847, 244] on span "[PERSON_NAME] [PHONE_NUMBER]" at bounding box center [808, 234] width 82 height 21
click at [861, 251] on div "[PERSON_NAME] (67)996170968 [DATE] 15:40" at bounding box center [830, 240] width 144 height 46
drag, startPoint x: 861, startPoint y: 251, endPoint x: 807, endPoint y: 249, distance: 53.3
click at [800, 253] on div "[PERSON_NAME] (67)996170968 [DATE] 15:40" at bounding box center [830, 240] width 144 height 46
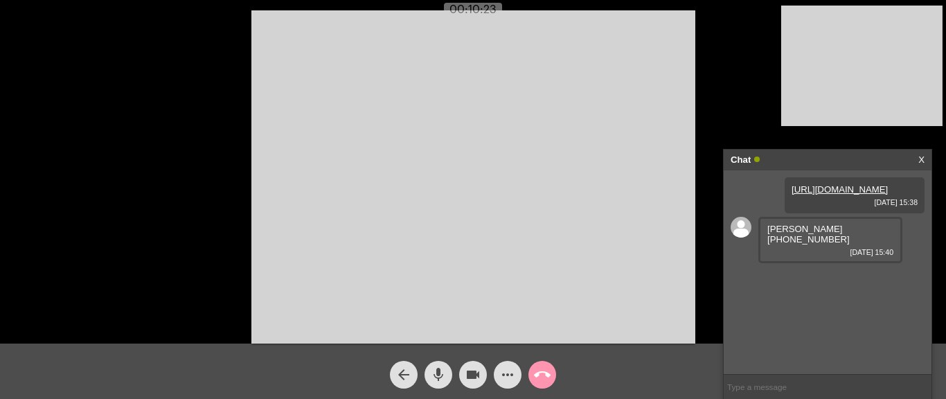
click at [812, 244] on span "[PERSON_NAME] [PHONE_NUMBER]" at bounding box center [808, 234] width 82 height 21
click at [803, 244] on span "[PERSON_NAME] [PHONE_NUMBER]" at bounding box center [808, 234] width 82 height 21
drag, startPoint x: 797, startPoint y: 249, endPoint x: 861, endPoint y: 247, distance: 64.4
click at [861, 247] on div "[PERSON_NAME] (67)996170968 [DATE] 15:40" at bounding box center [830, 240] width 144 height 46
copy span "[PHONE_NUMBER]"
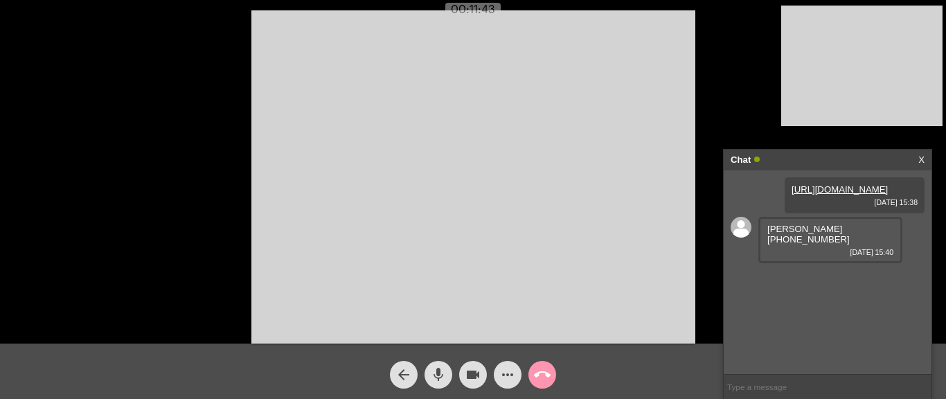
click at [776, 244] on span "[PERSON_NAME] [PHONE_NUMBER]" at bounding box center [808, 234] width 82 height 21
click at [754, 204] on div "[URL][DOMAIN_NAME] [DATE] 15:38 [PERSON_NAME] (67)996170968 [DATE] 15:40" at bounding box center [828, 272] width 208 height 204
drag, startPoint x: 790, startPoint y: 187, endPoint x: 835, endPoint y: 216, distance: 53.6
click at [835, 213] on div "[URL][DOMAIN_NAME] [DATE] 15:38" at bounding box center [855, 195] width 140 height 36
drag, startPoint x: 835, startPoint y: 216, endPoint x: 807, endPoint y: 216, distance: 27.7
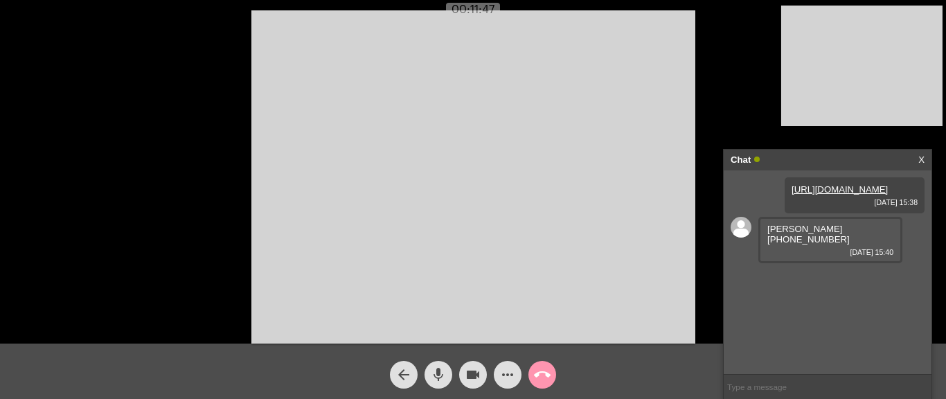
click at [833, 213] on div "[URL][DOMAIN_NAME] [DATE] 15:38" at bounding box center [855, 195] width 140 height 36
click at [634, 82] on video at bounding box center [473, 176] width 444 height 333
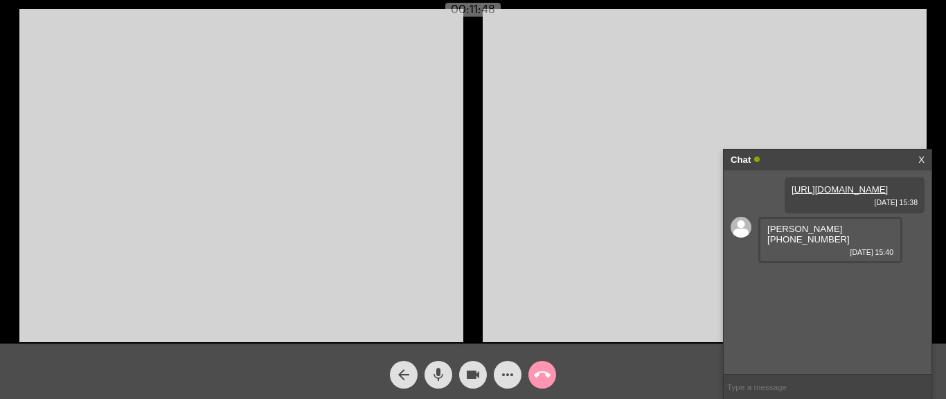
click at [257, 127] on video at bounding box center [241, 175] width 444 height 333
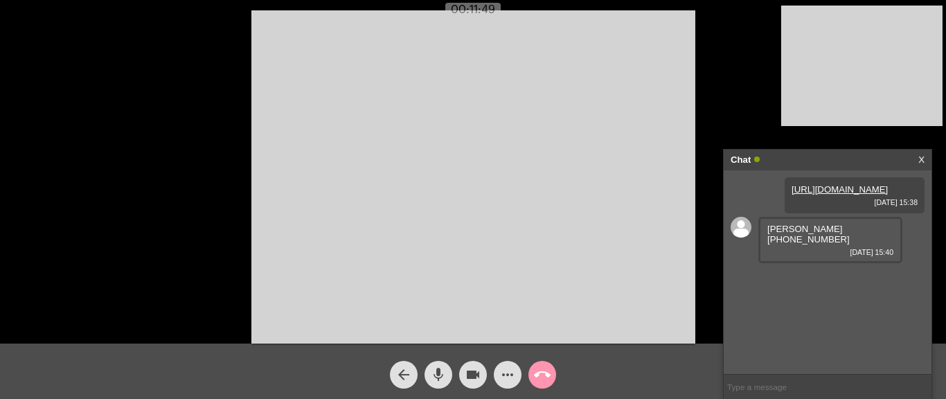
click at [829, 83] on video at bounding box center [861, 66] width 161 height 120
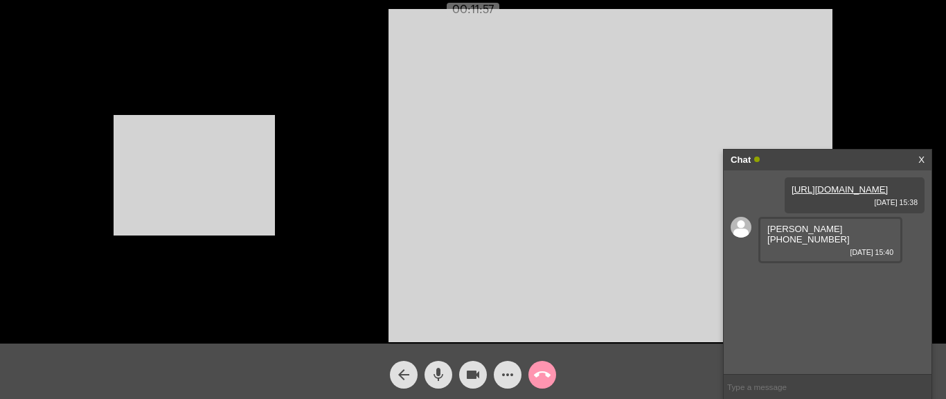
click at [308, 222] on div "Acessando Câmera e Microfone..." at bounding box center [472, 173] width 943 height 343
click at [260, 190] on video at bounding box center [194, 175] width 161 height 120
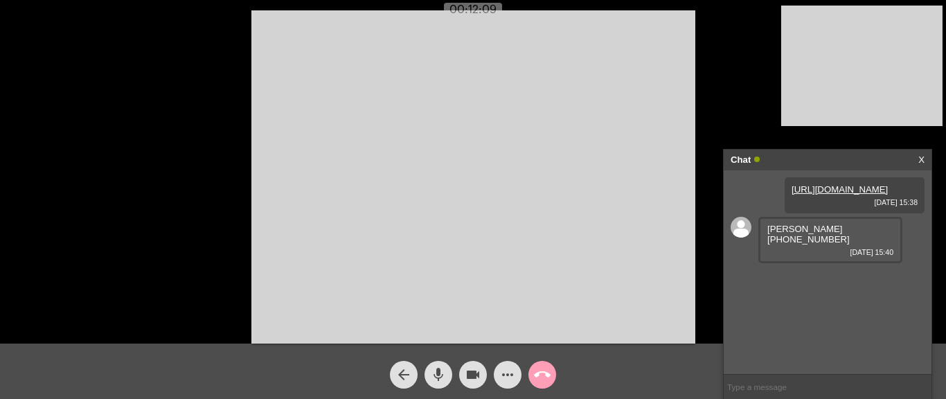
click at [552, 379] on button "call_end" at bounding box center [542, 375] width 28 height 28
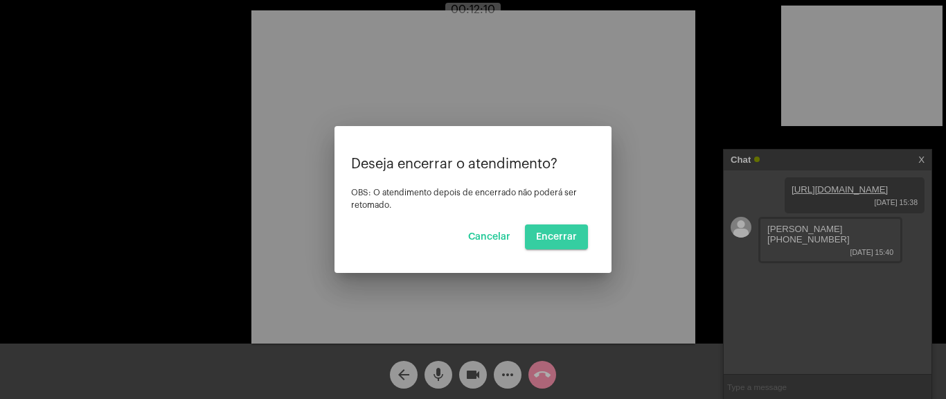
click at [571, 244] on button "Encerrar" at bounding box center [556, 236] width 63 height 25
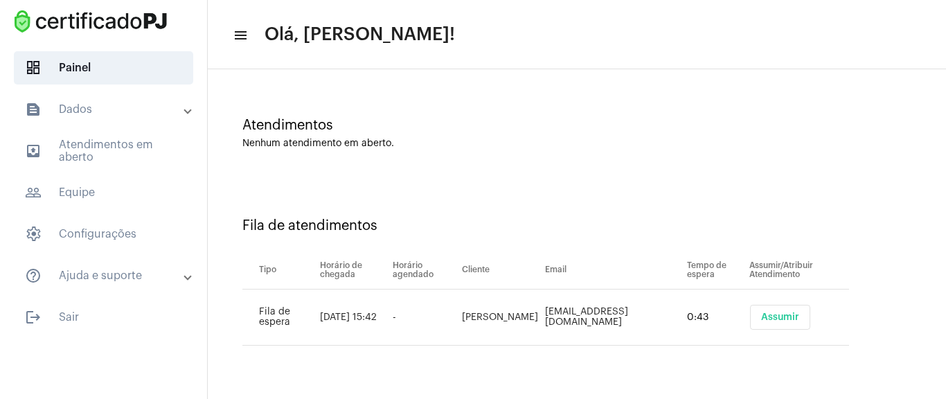
click at [789, 316] on span "Assumir" at bounding box center [780, 317] width 38 height 10
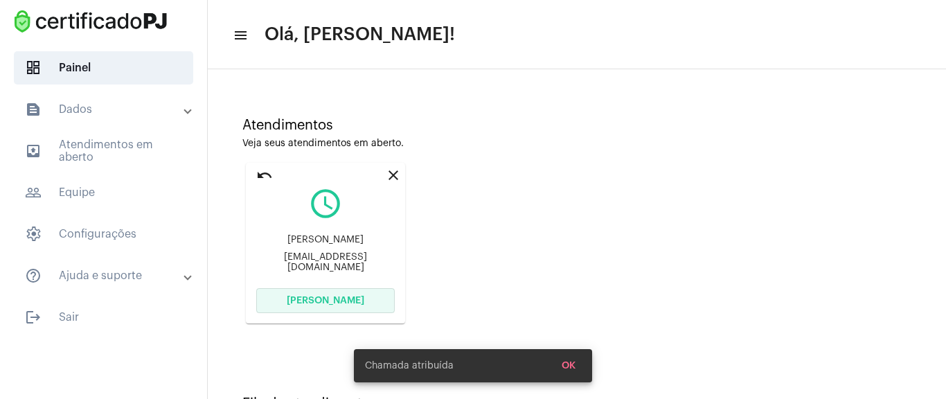
click at [330, 305] on button "[PERSON_NAME]" at bounding box center [325, 300] width 139 height 25
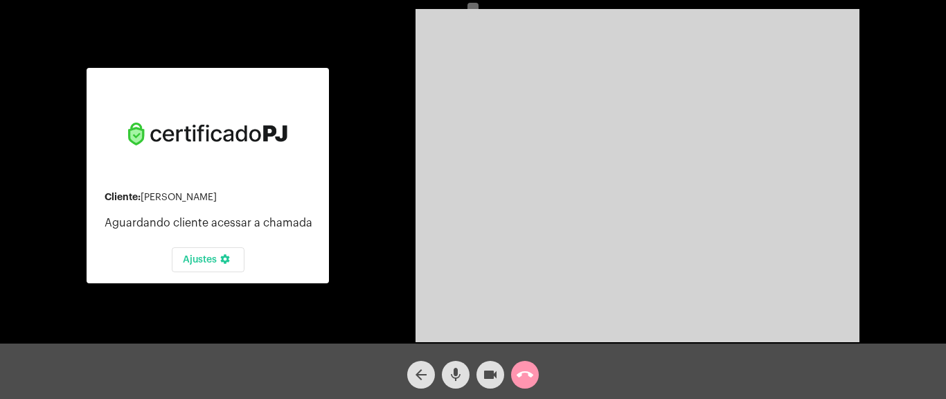
click at [357, 107] on div "Cliente: [PERSON_NAME] cliente acessar a chamada Ajustes settings Acessando Câm…" at bounding box center [472, 173] width 943 height 343
click at [396, 172] on div "Cliente: [PERSON_NAME] cliente acessar a chamada Ajustes settings Acessando Câm…" at bounding box center [472, 173] width 943 height 343
click at [307, 231] on mat-card-content "Cliente: [PERSON_NAME] cliente acessar a chamada Ajustes settings" at bounding box center [208, 175] width 220 height 193
click at [535, 370] on button "call_end" at bounding box center [525, 375] width 28 height 28
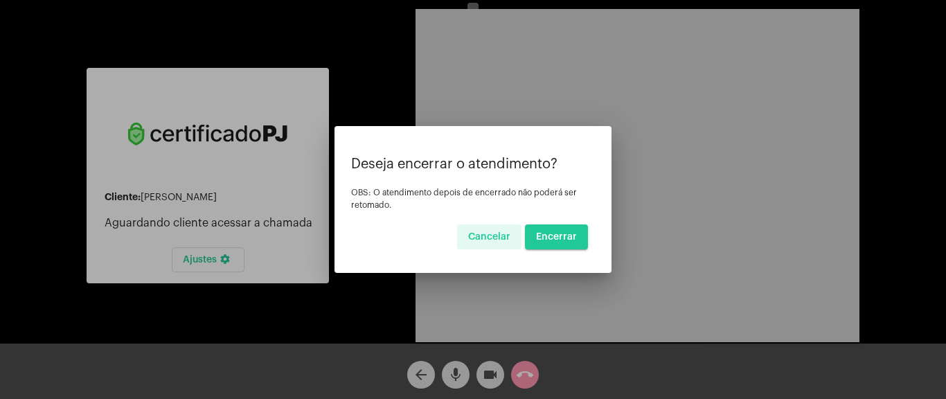
click at [555, 231] on button "Encerrar" at bounding box center [556, 236] width 63 height 25
